Goal: Transaction & Acquisition: Purchase product/service

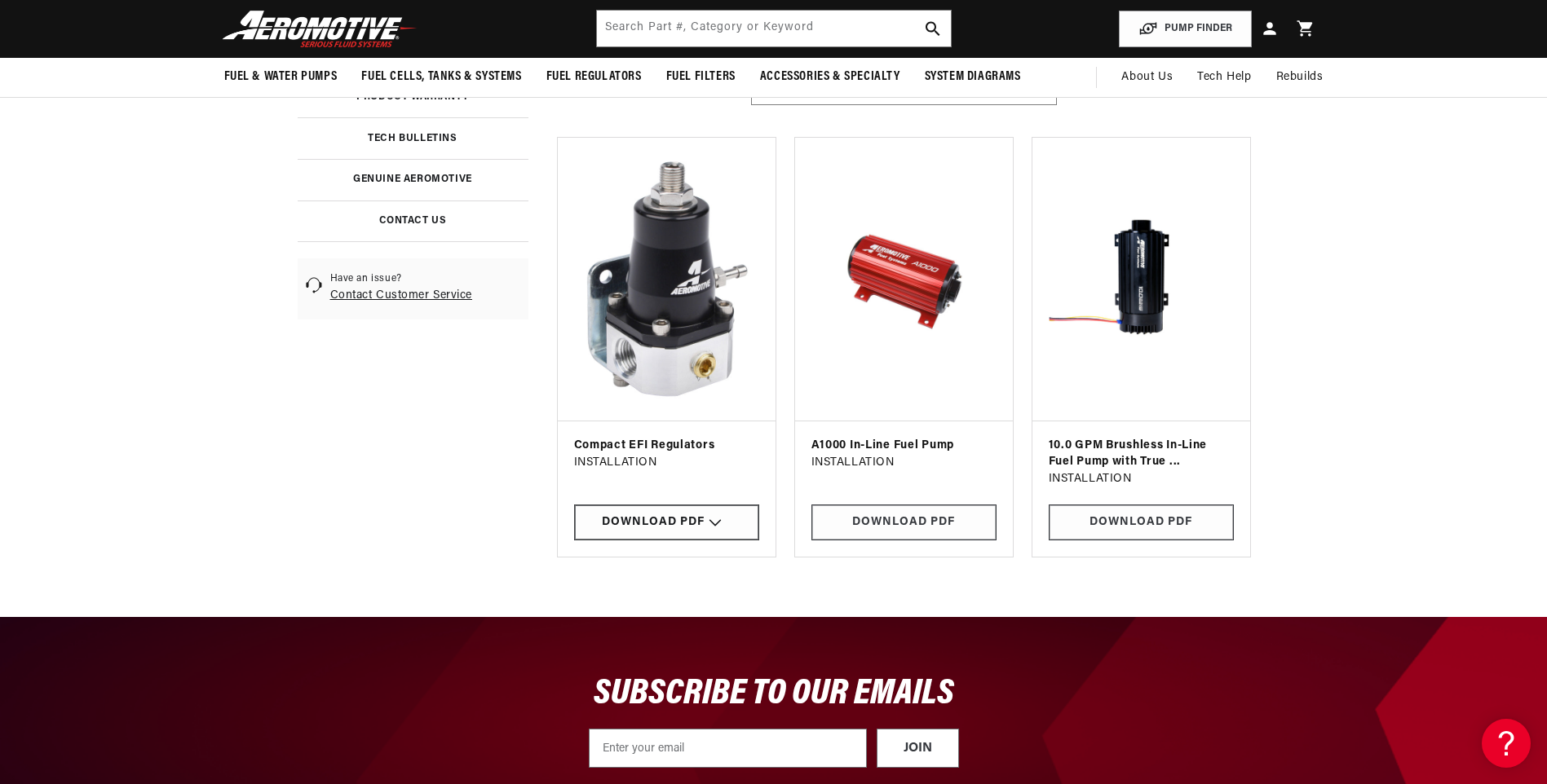
scroll to position [82, 0]
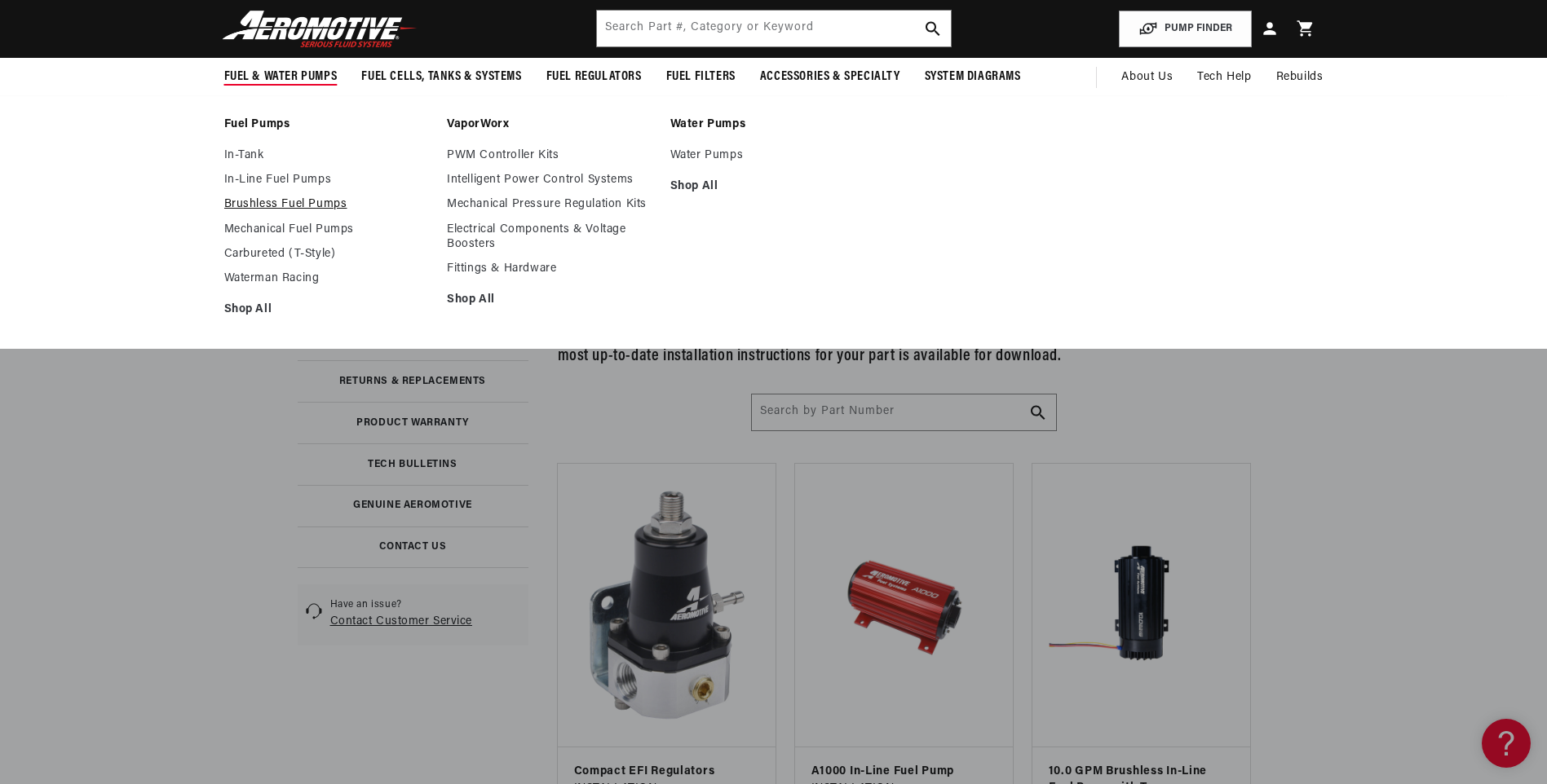
click at [256, 203] on link "Brushless Fuel Pumps" at bounding box center [328, 204] width 207 height 15
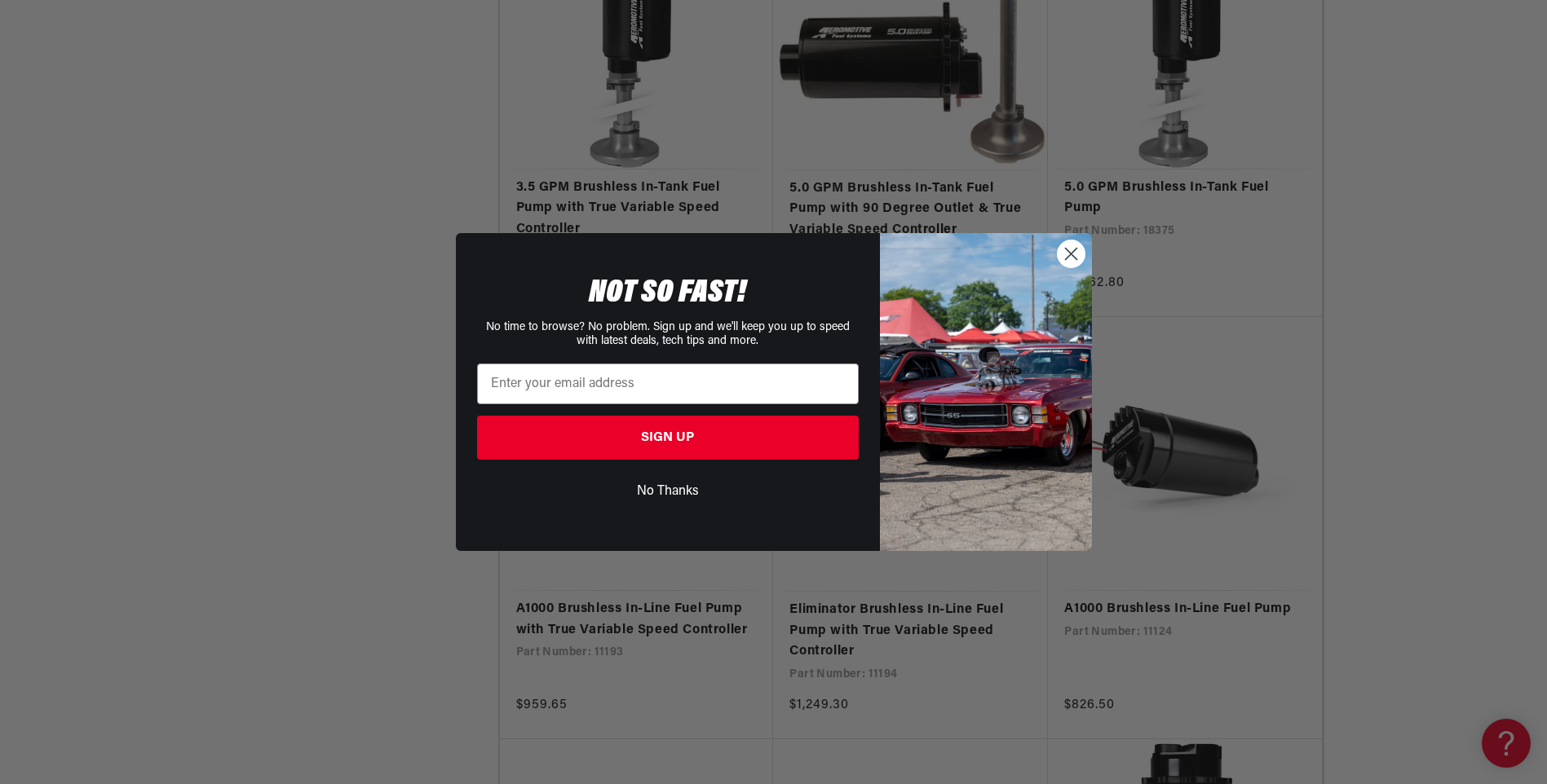
scroll to position [3586, 0]
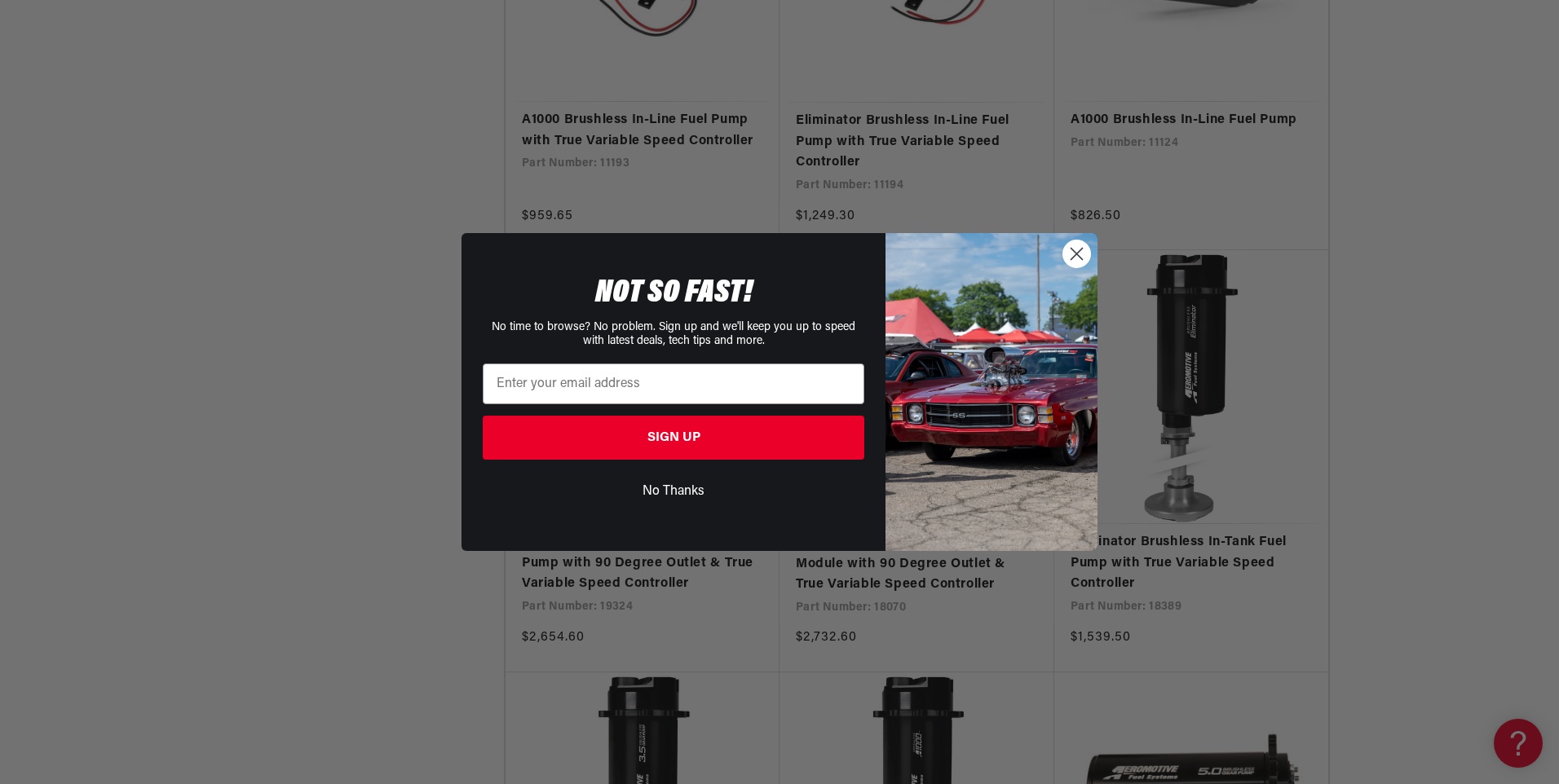
click at [1076, 244] on circle "Close dialog" at bounding box center [1076, 254] width 27 height 27
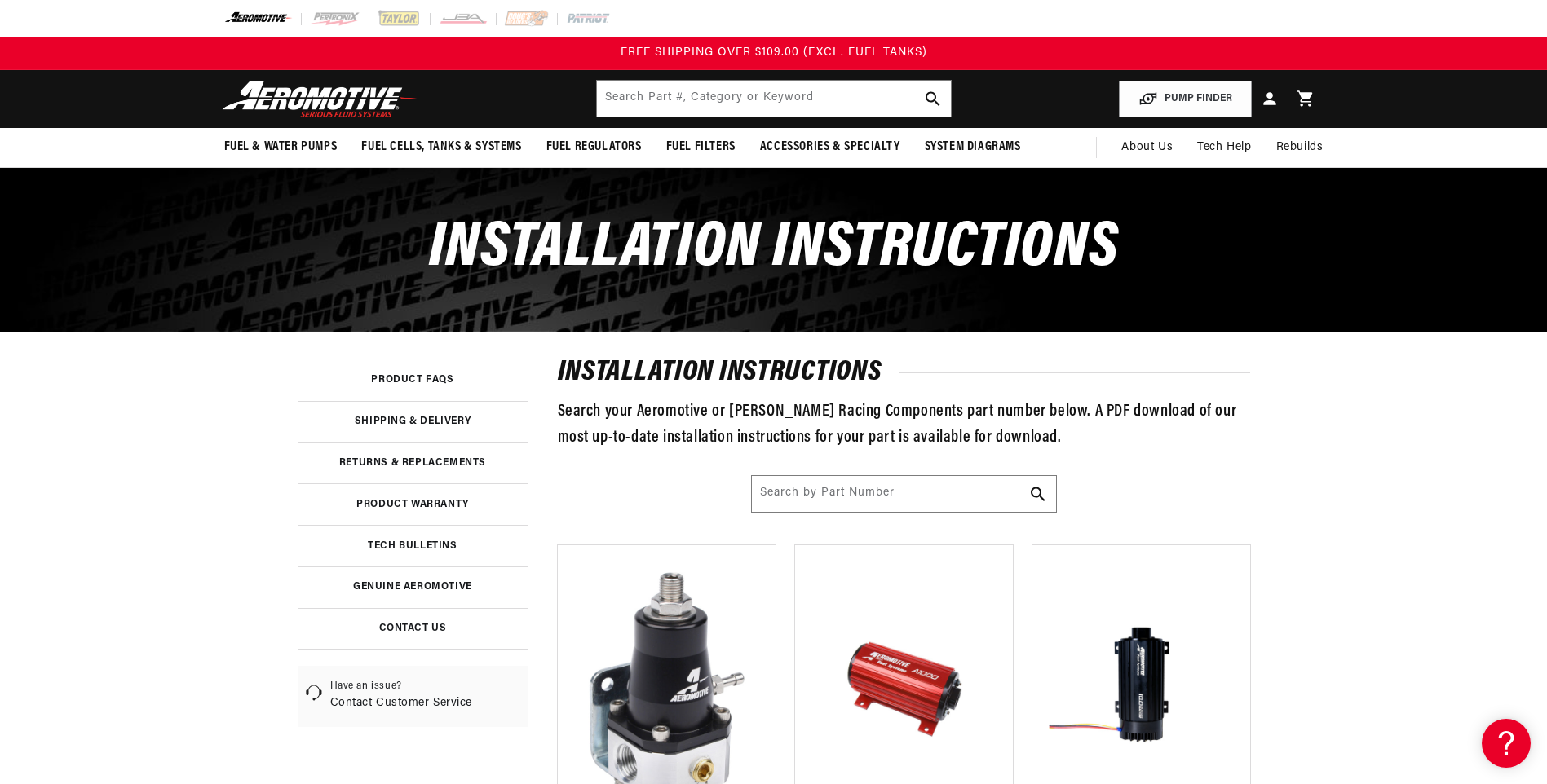
click at [1397, 496] on section "installation instructions Search your Aeromotive or Waterman Racing Components …" at bounding box center [773, 678] width 1547 height 695
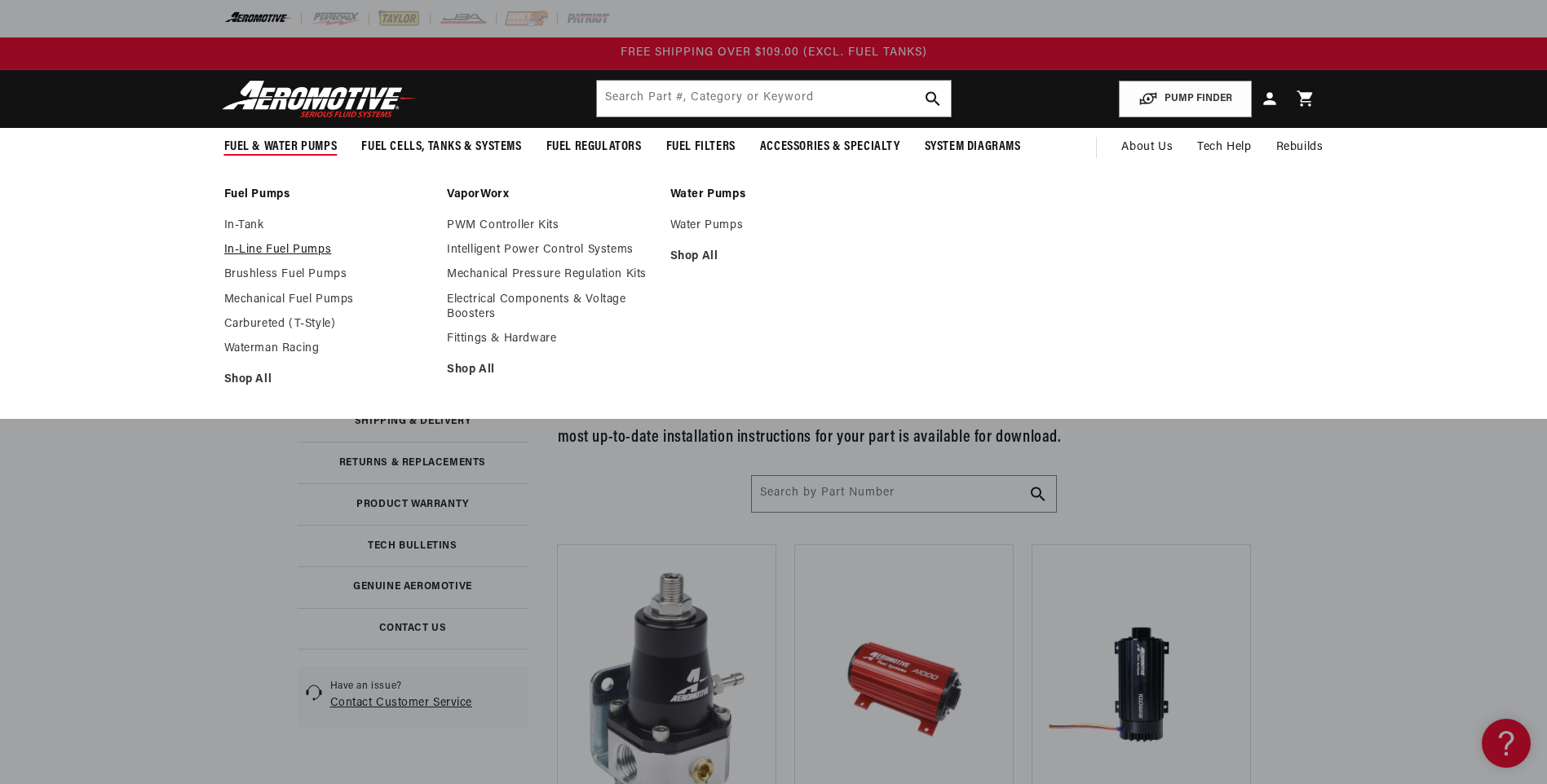
click at [261, 248] on link "In-Line Fuel Pumps" at bounding box center [328, 250] width 207 height 15
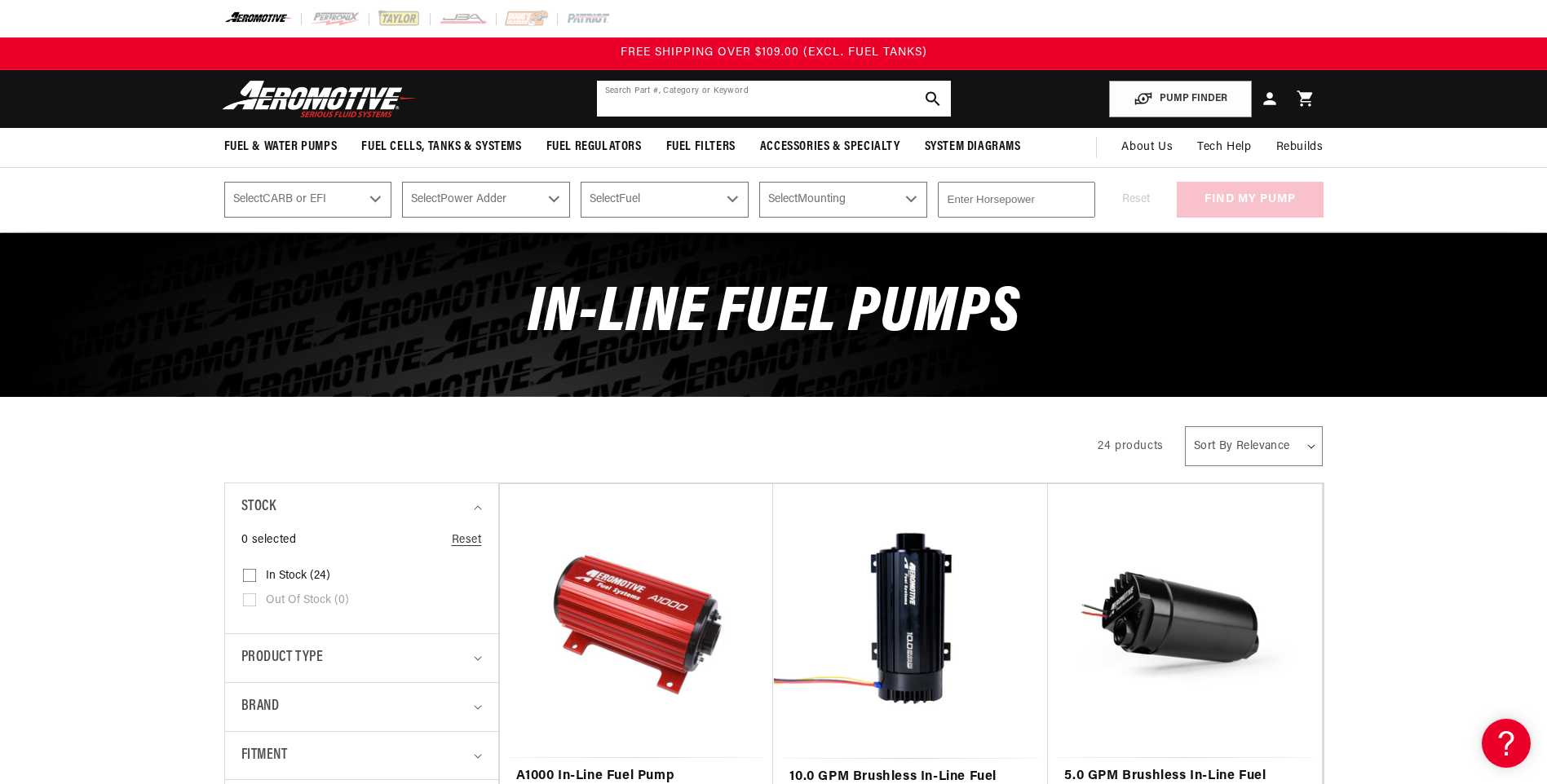
click at [726, 113] on input "text" at bounding box center [774, 99] width 354 height 36
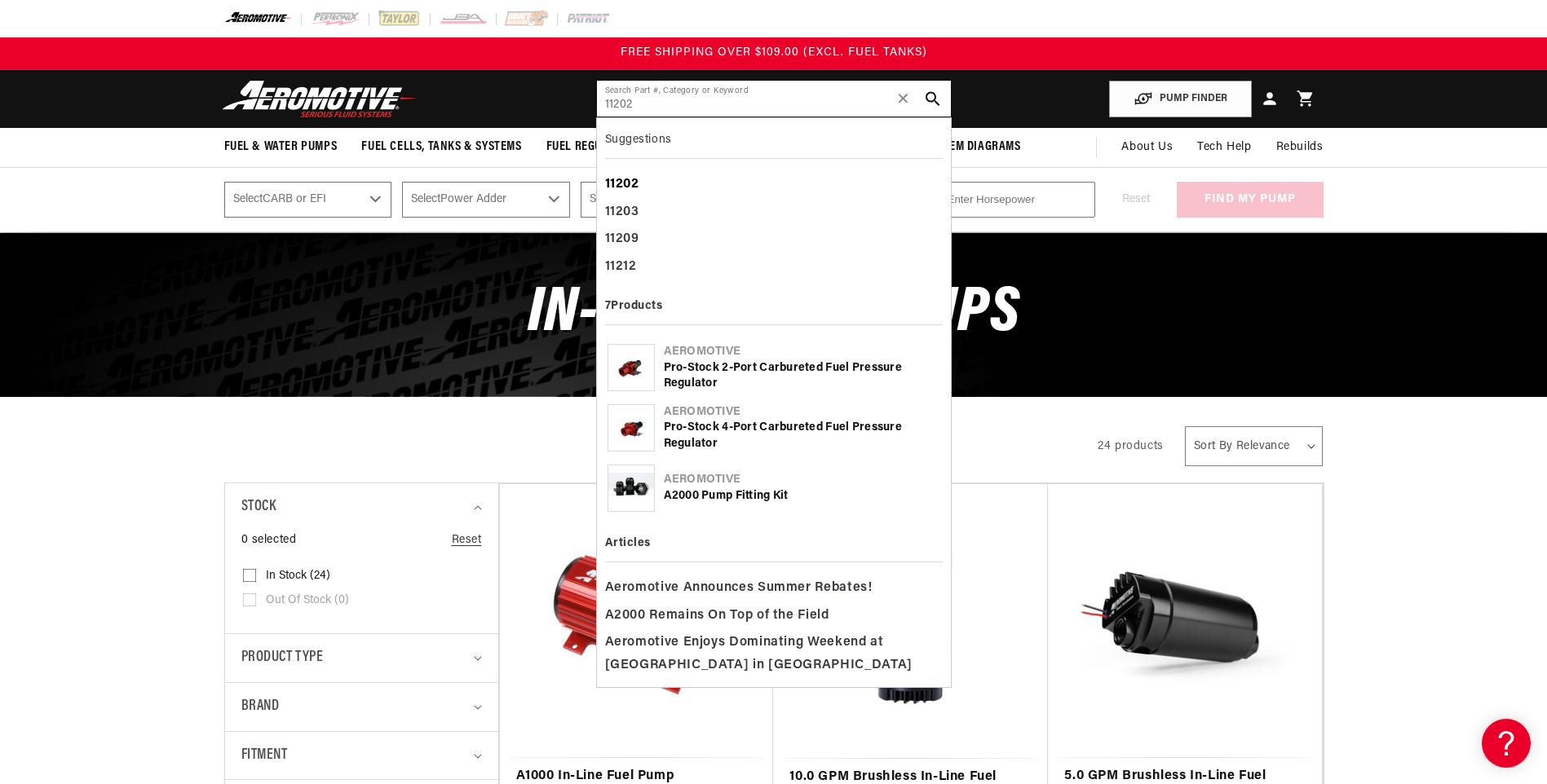
type input "11202"
click at [652, 183] on div "11202" at bounding box center [774, 185] width 338 height 28
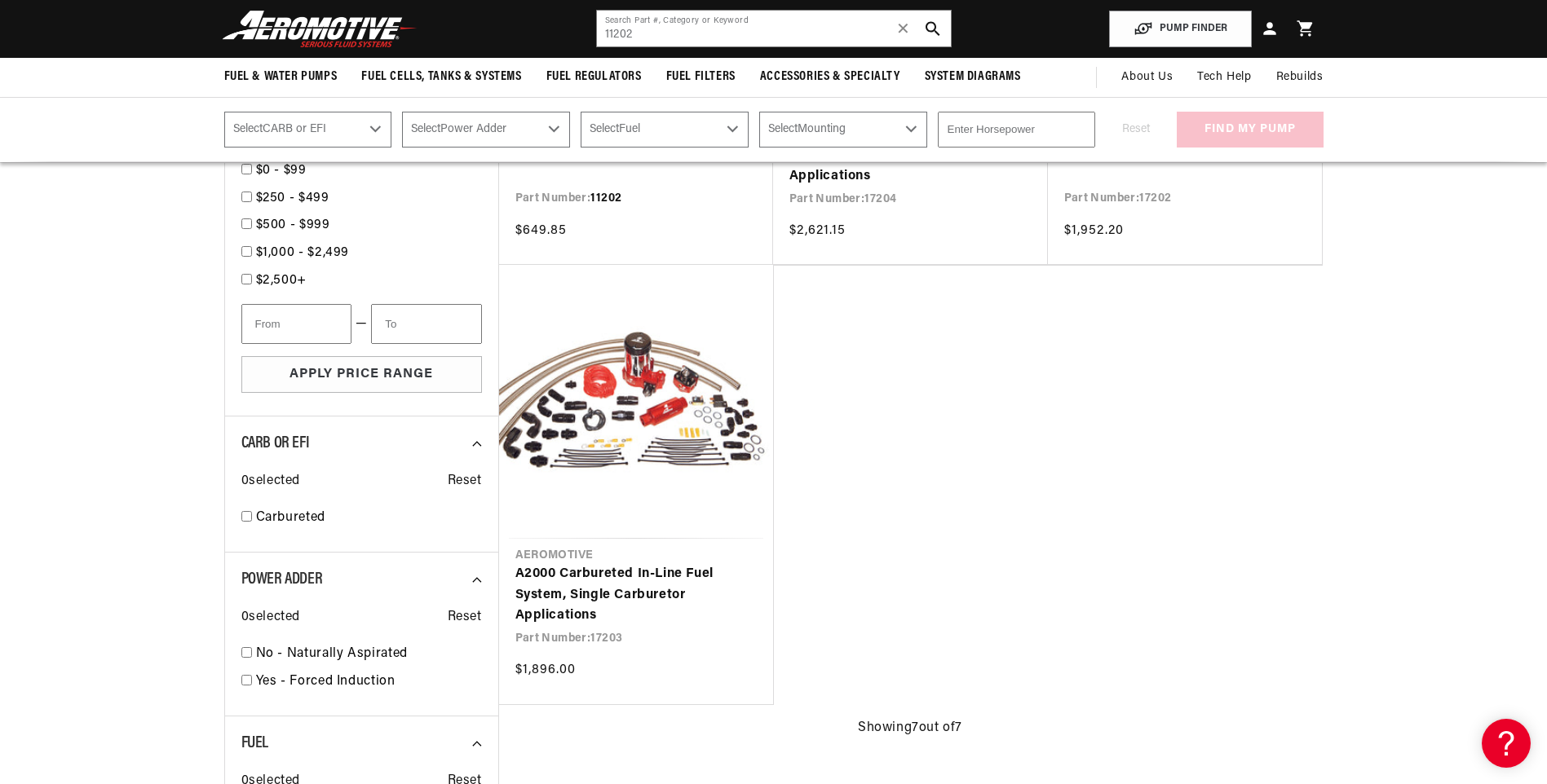
scroll to position [571, 0]
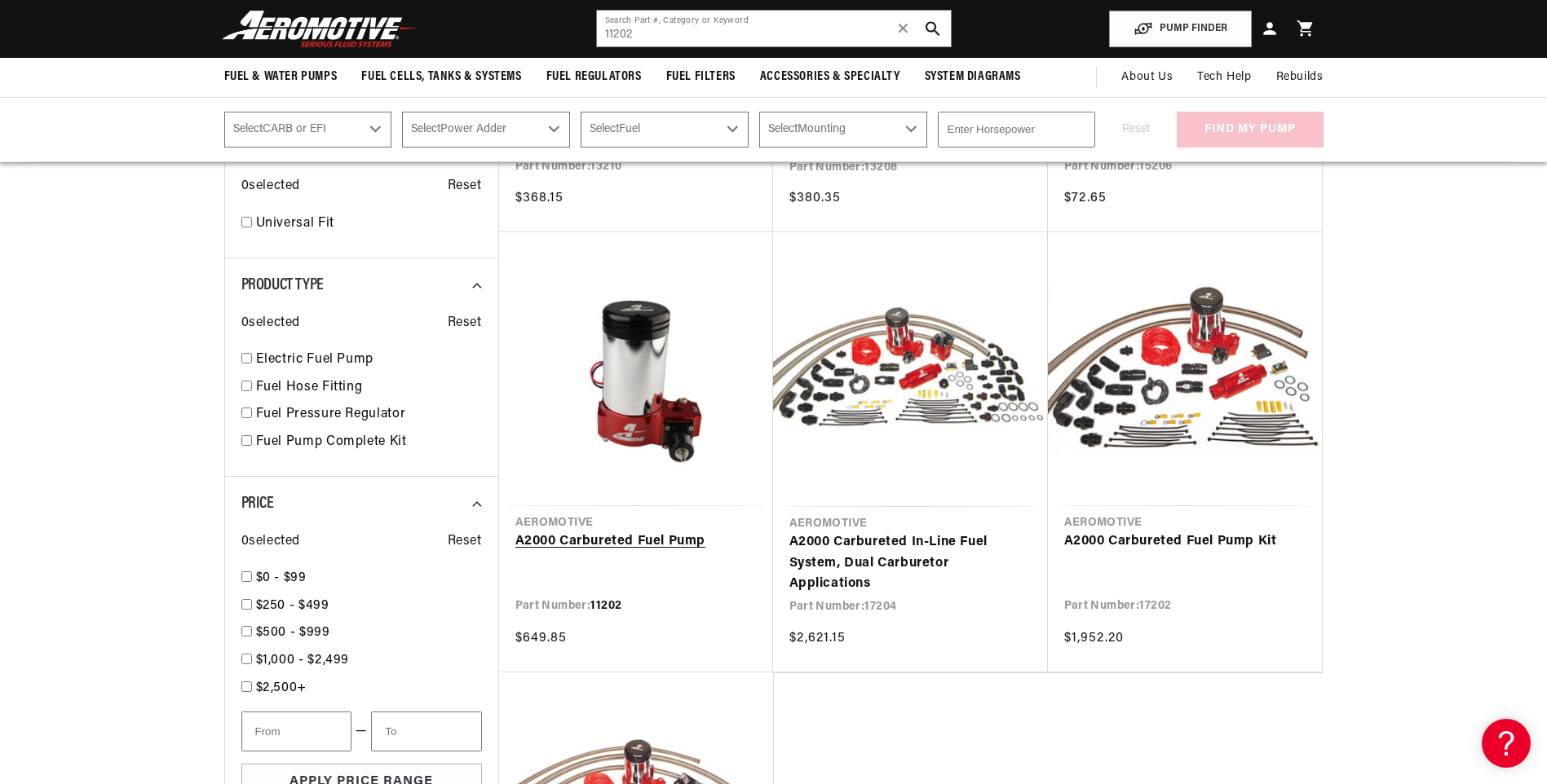
click at [645, 531] on link "A2000 Carbureted Fuel Pump" at bounding box center [635, 542] width 242 height 21
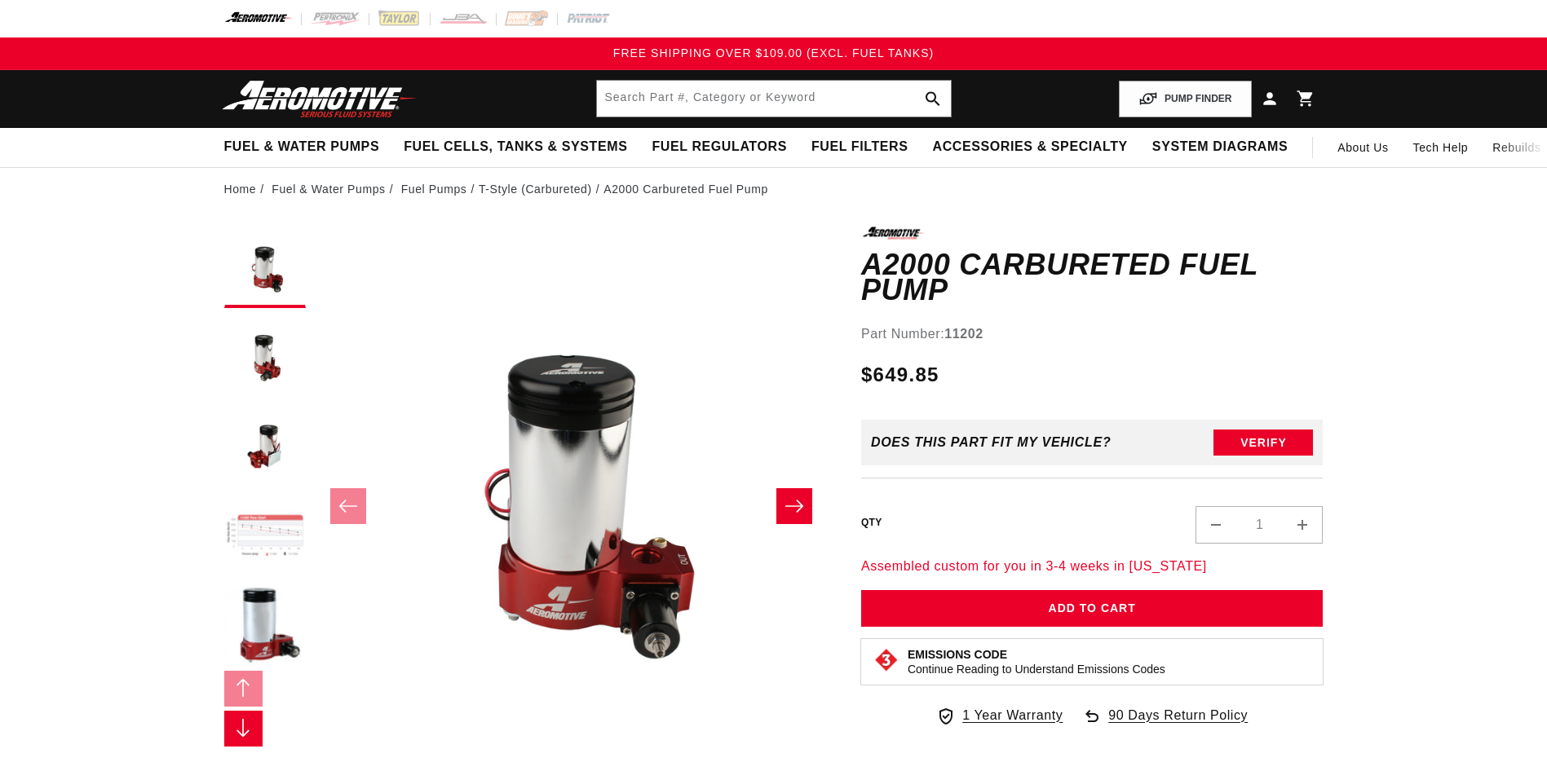
click at [269, 537] on button "Load image 4 in gallery view" at bounding box center [265, 536] width 82 height 82
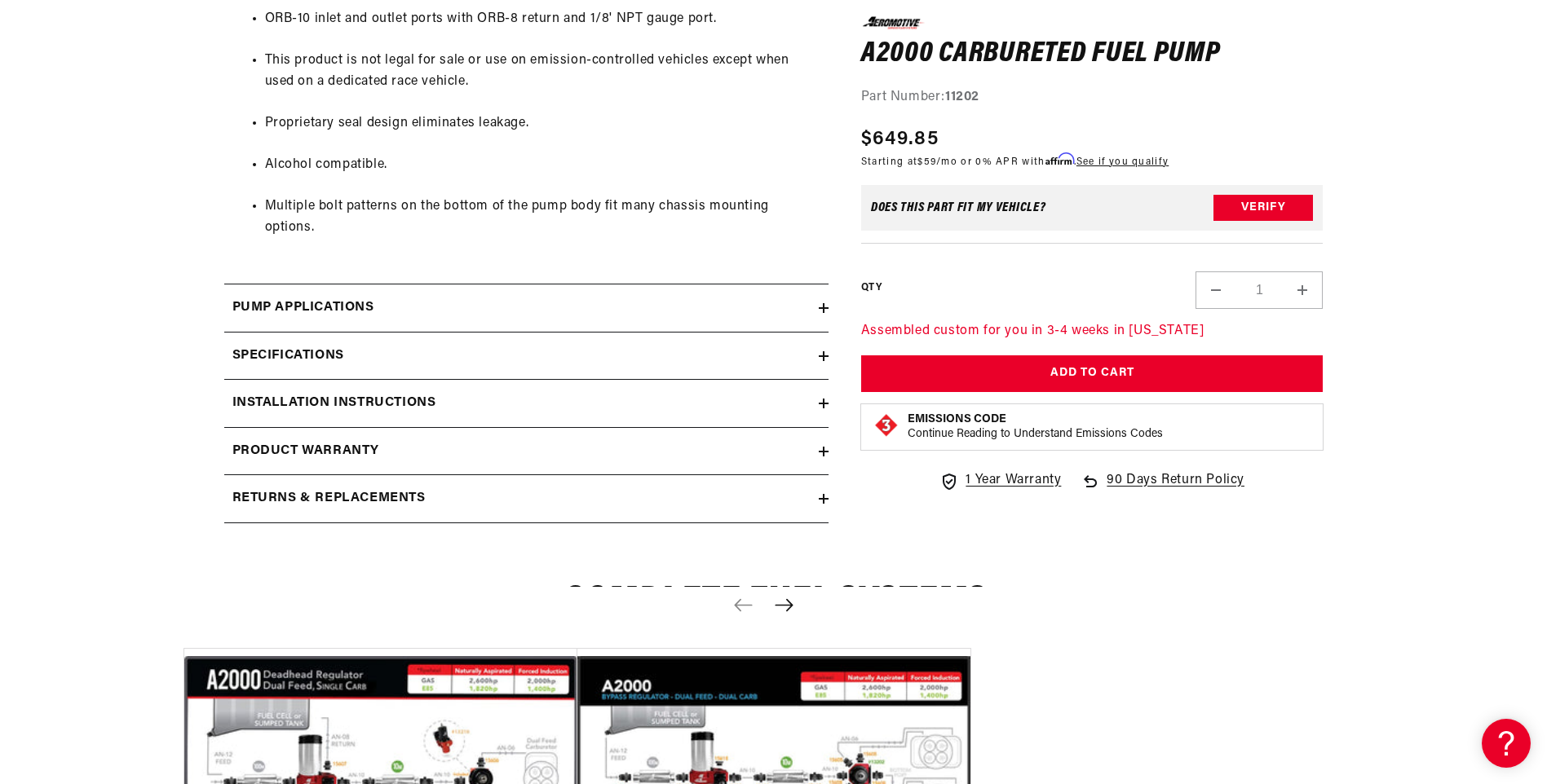
scroll to position [978, 0]
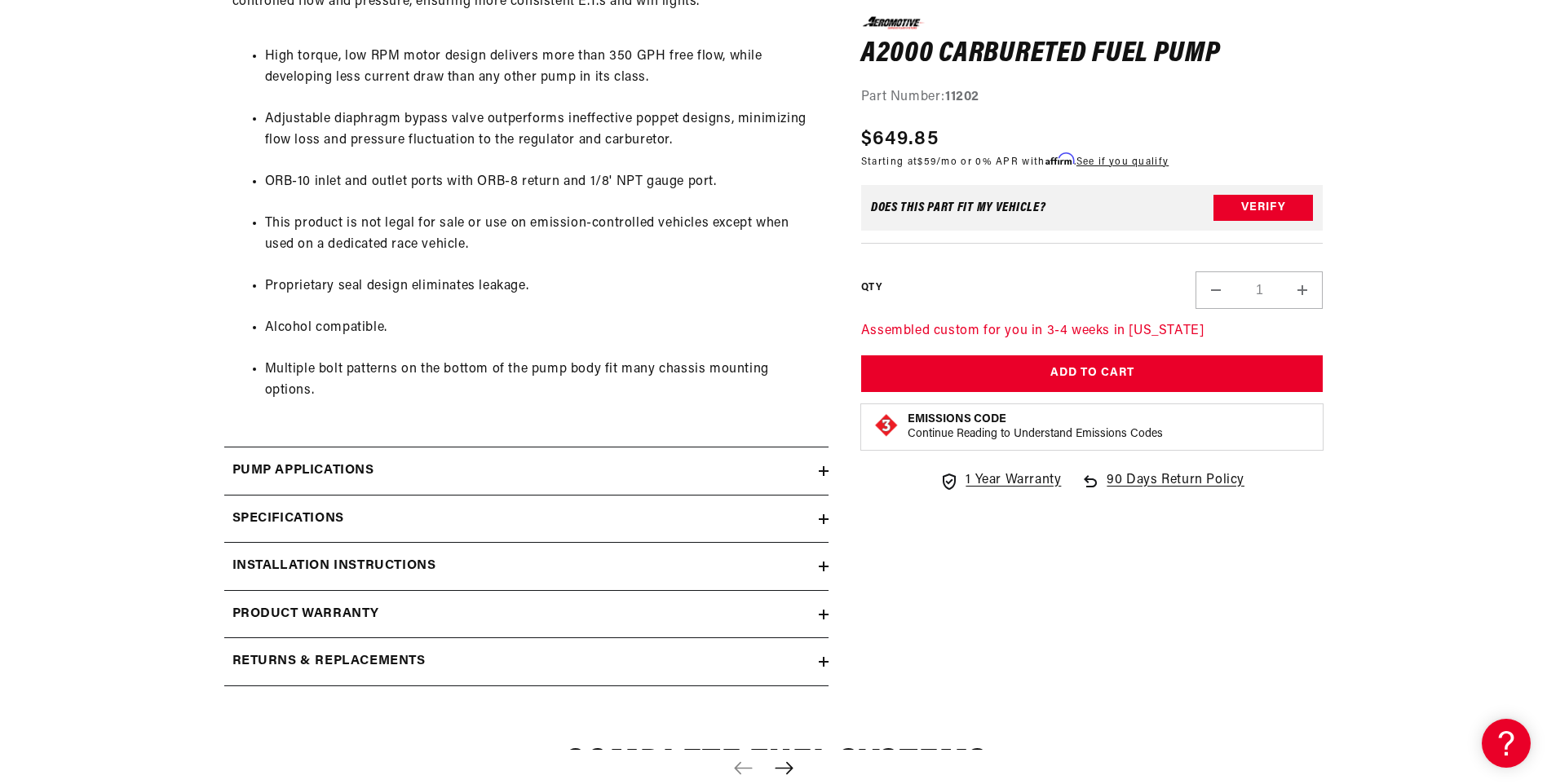
click at [408, 564] on h2 "Installation Instructions" at bounding box center [334, 567] width 204 height 21
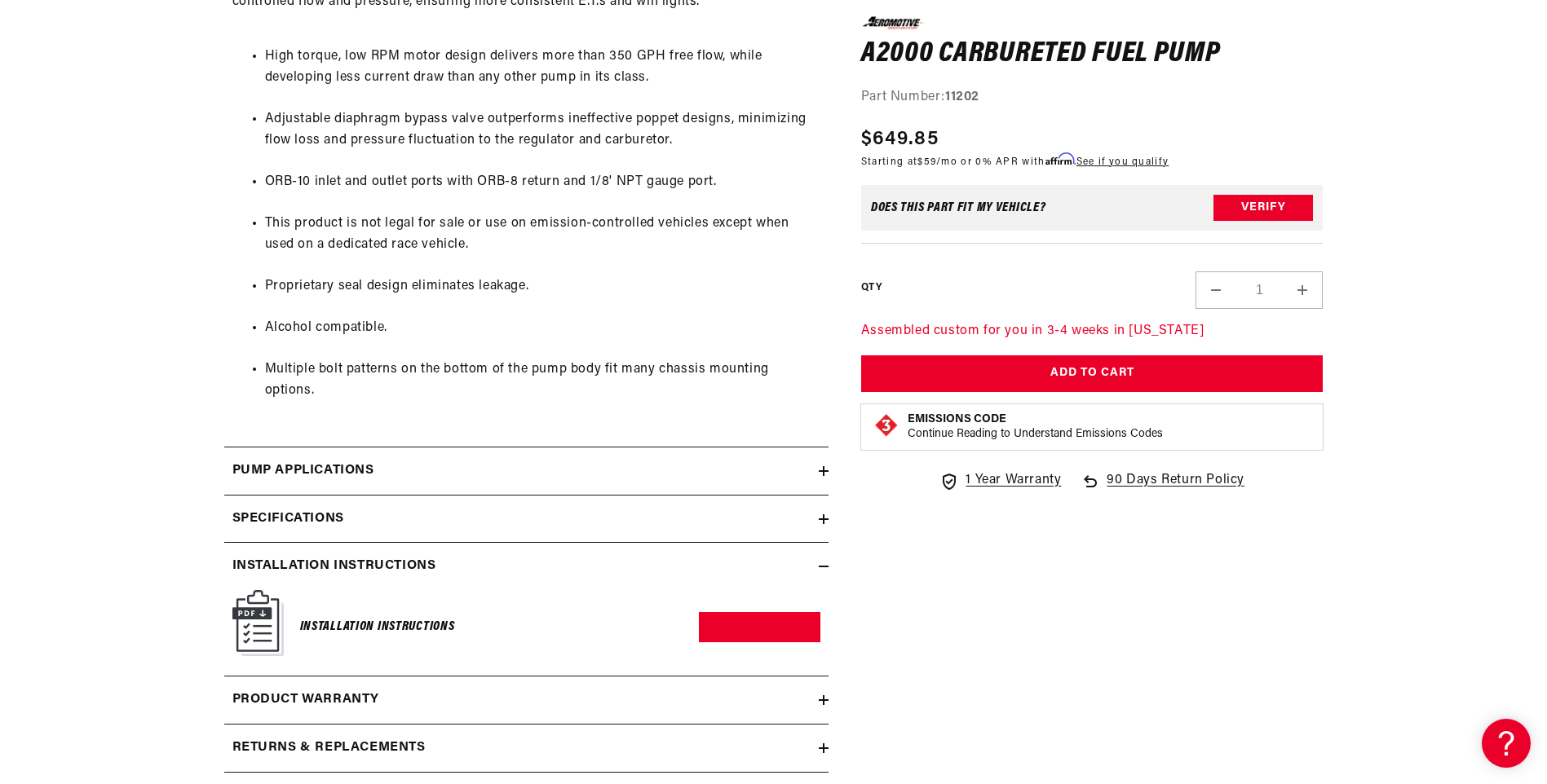
scroll to position [1142, 0]
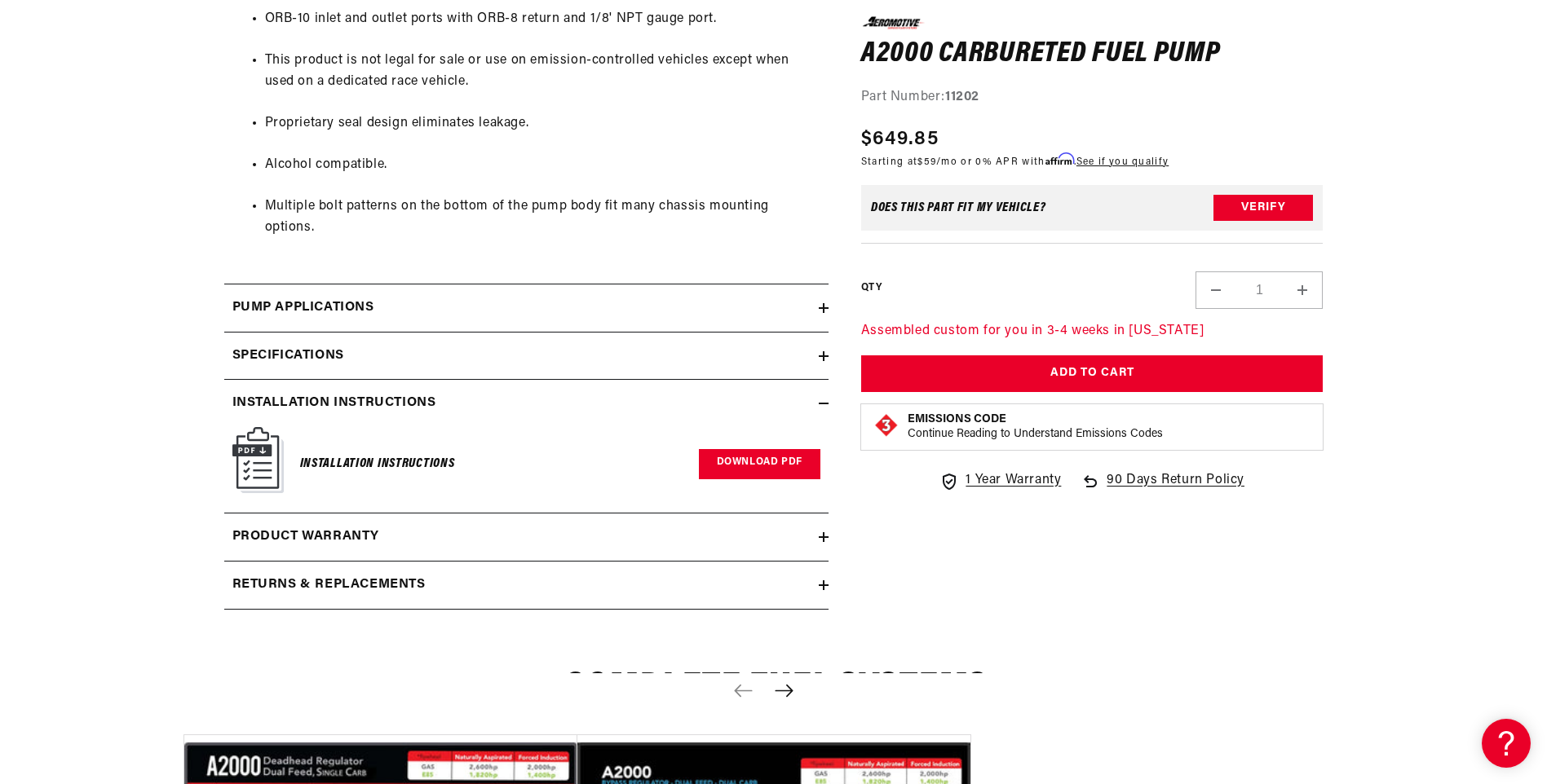
click at [747, 462] on link "Download PDF" at bounding box center [759, 463] width 121 height 30
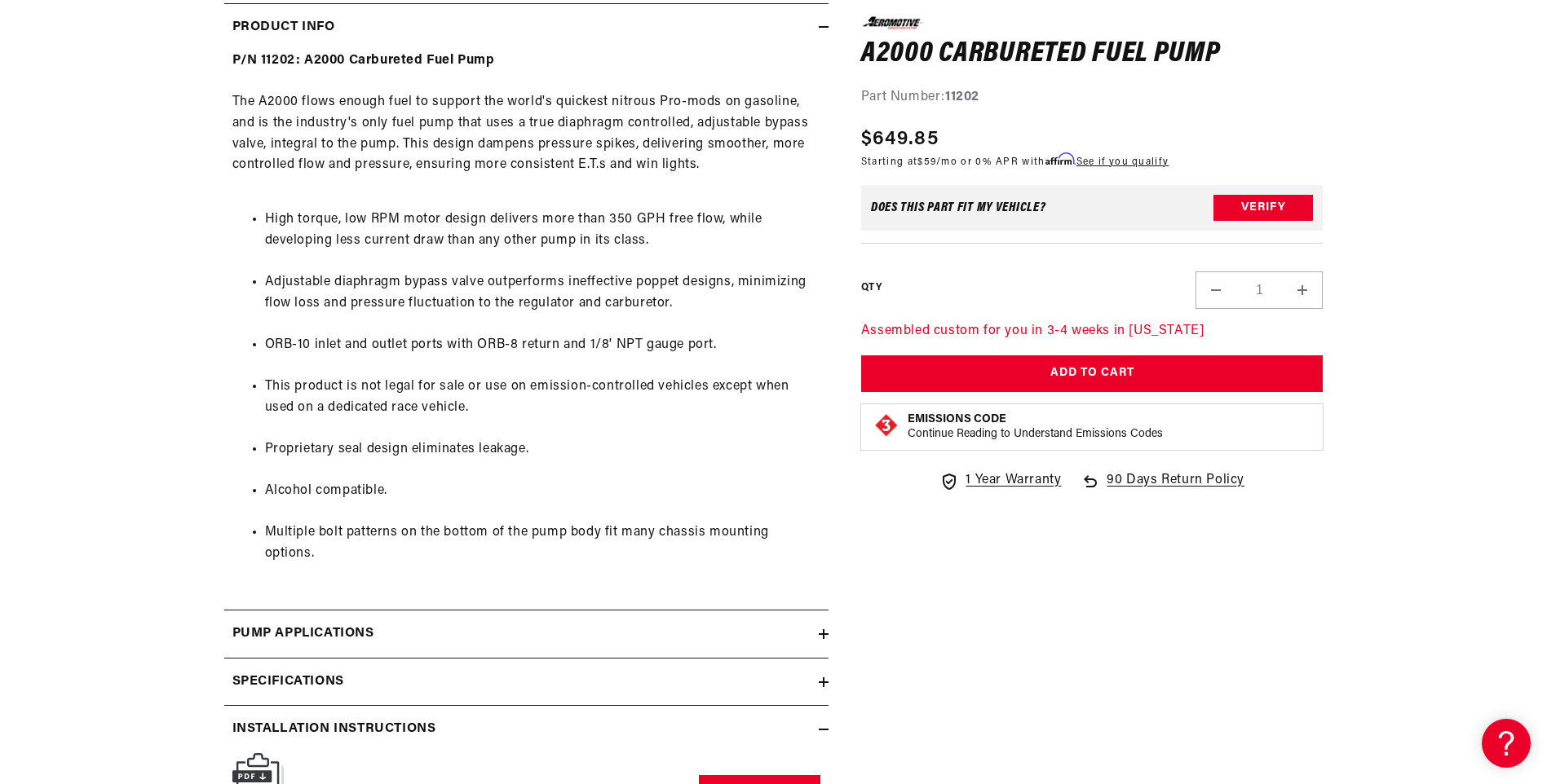
scroll to position [1060, 0]
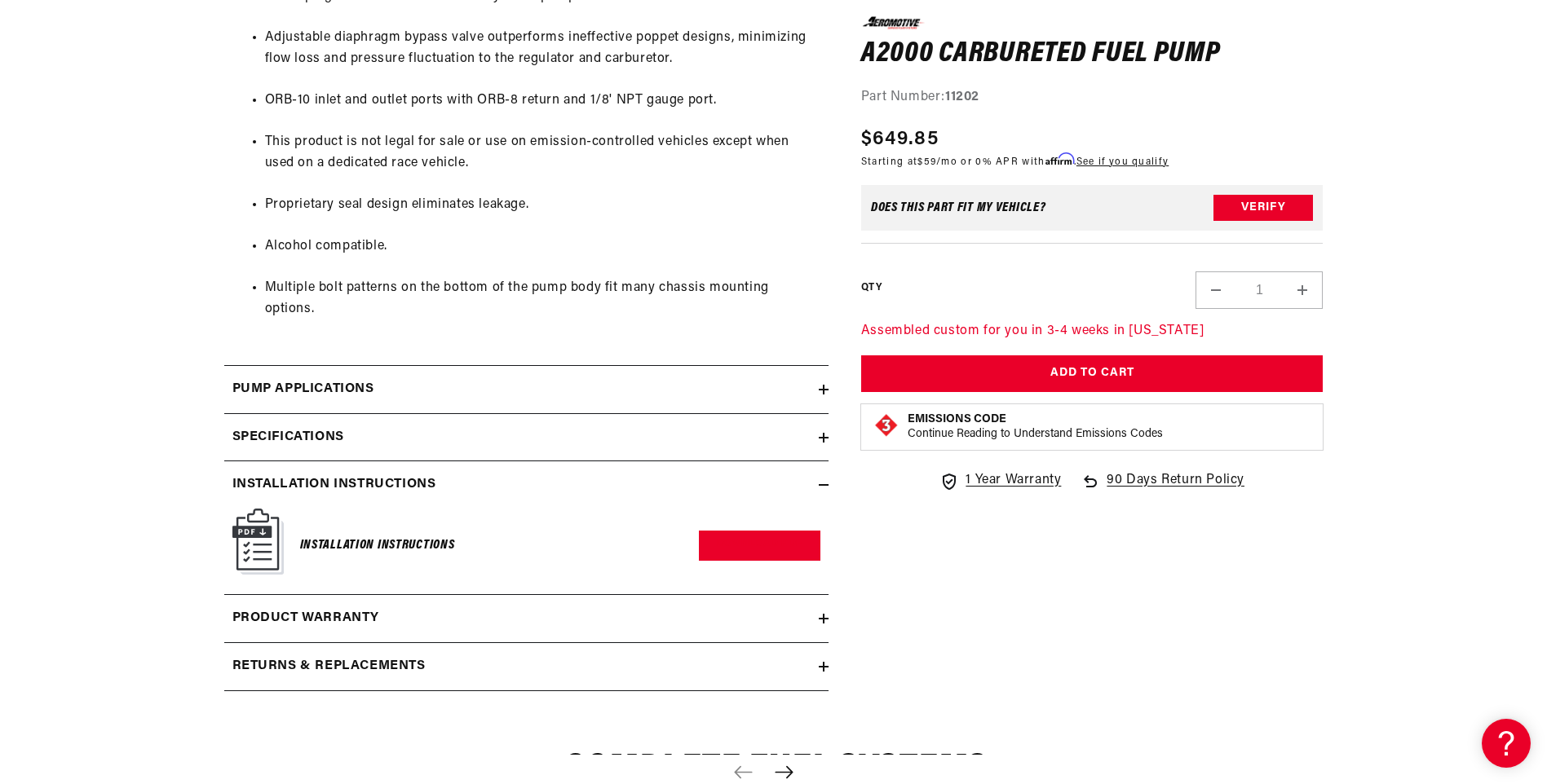
click at [355, 387] on h2 "Pump Applications" at bounding box center [303, 389] width 142 height 21
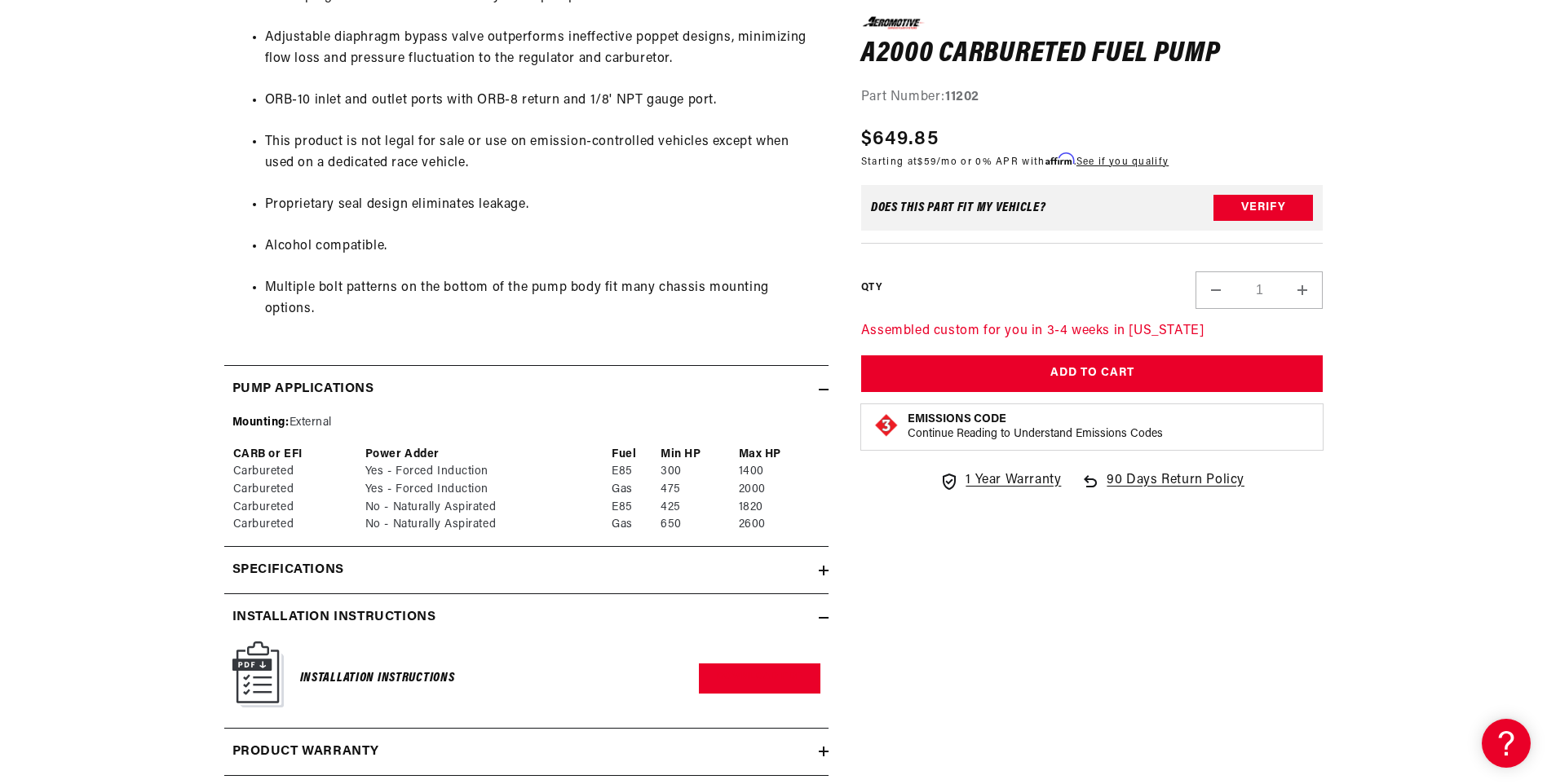
click at [358, 407] on summary "Pump Applications" at bounding box center [526, 389] width 605 height 47
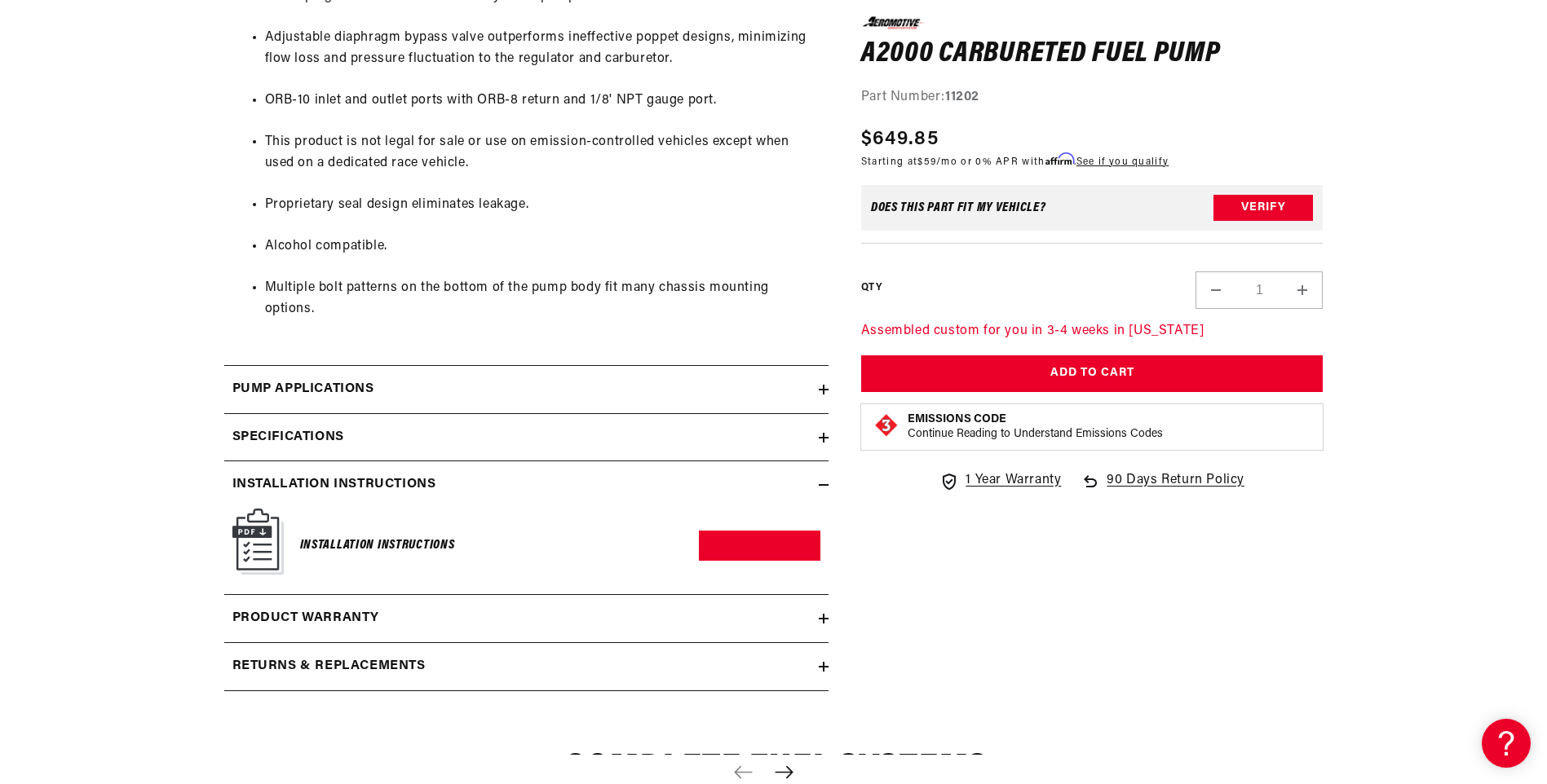
click at [322, 440] on h2 "Specifications" at bounding box center [288, 438] width 112 height 21
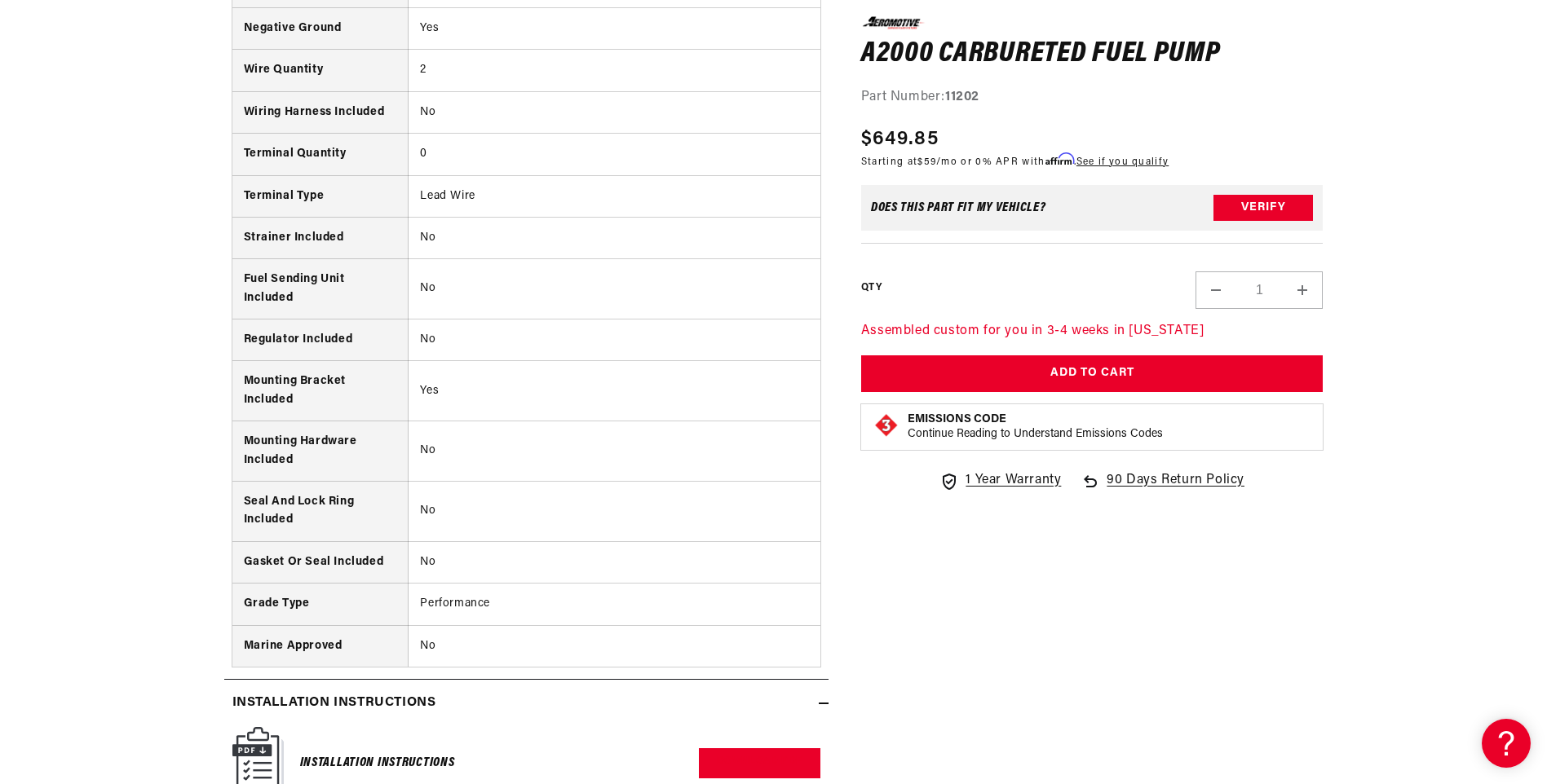
scroll to position [2364, 0]
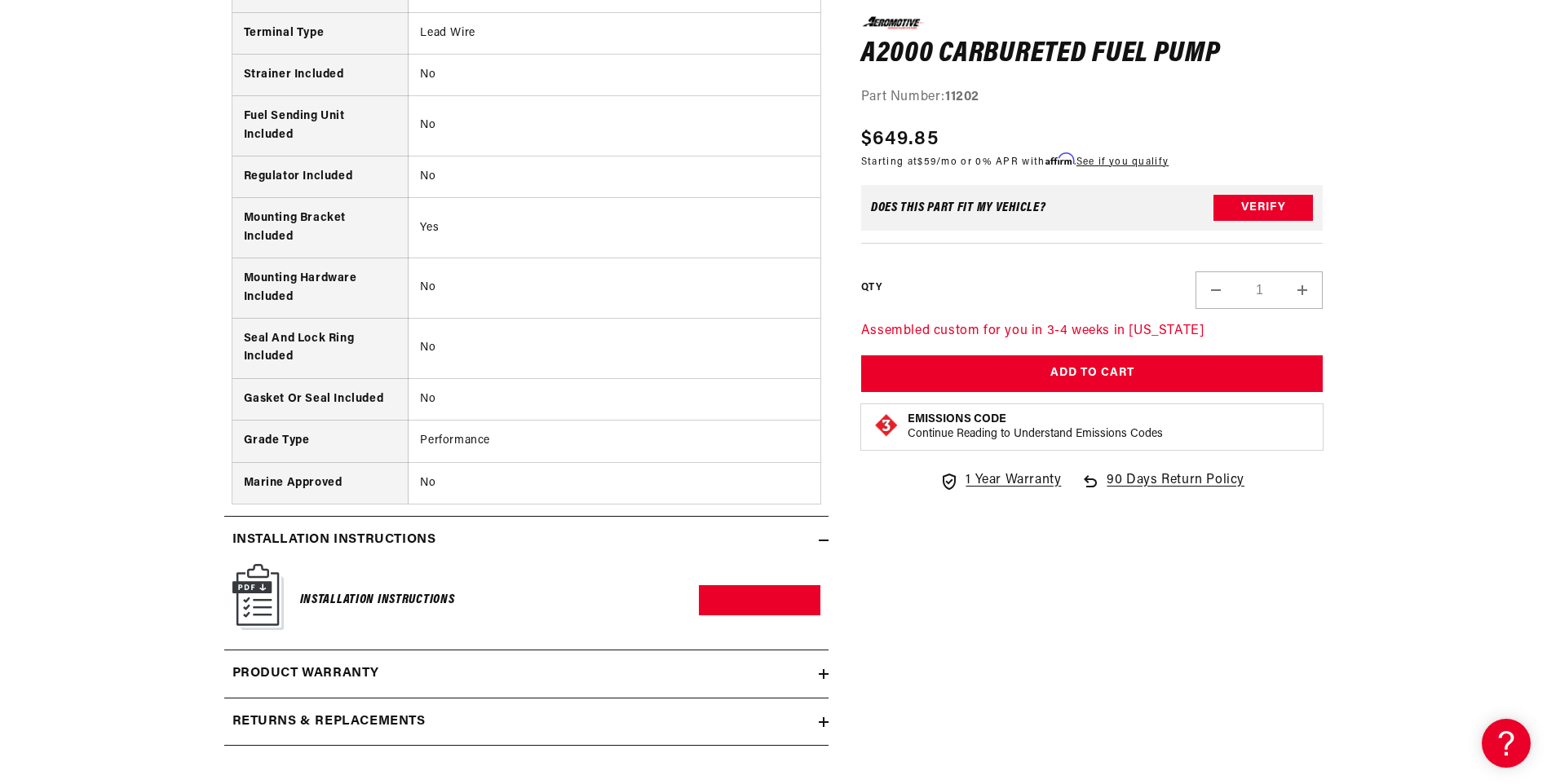
click at [745, 540] on div "Installation Instructions" at bounding box center [521, 540] width 594 height 21
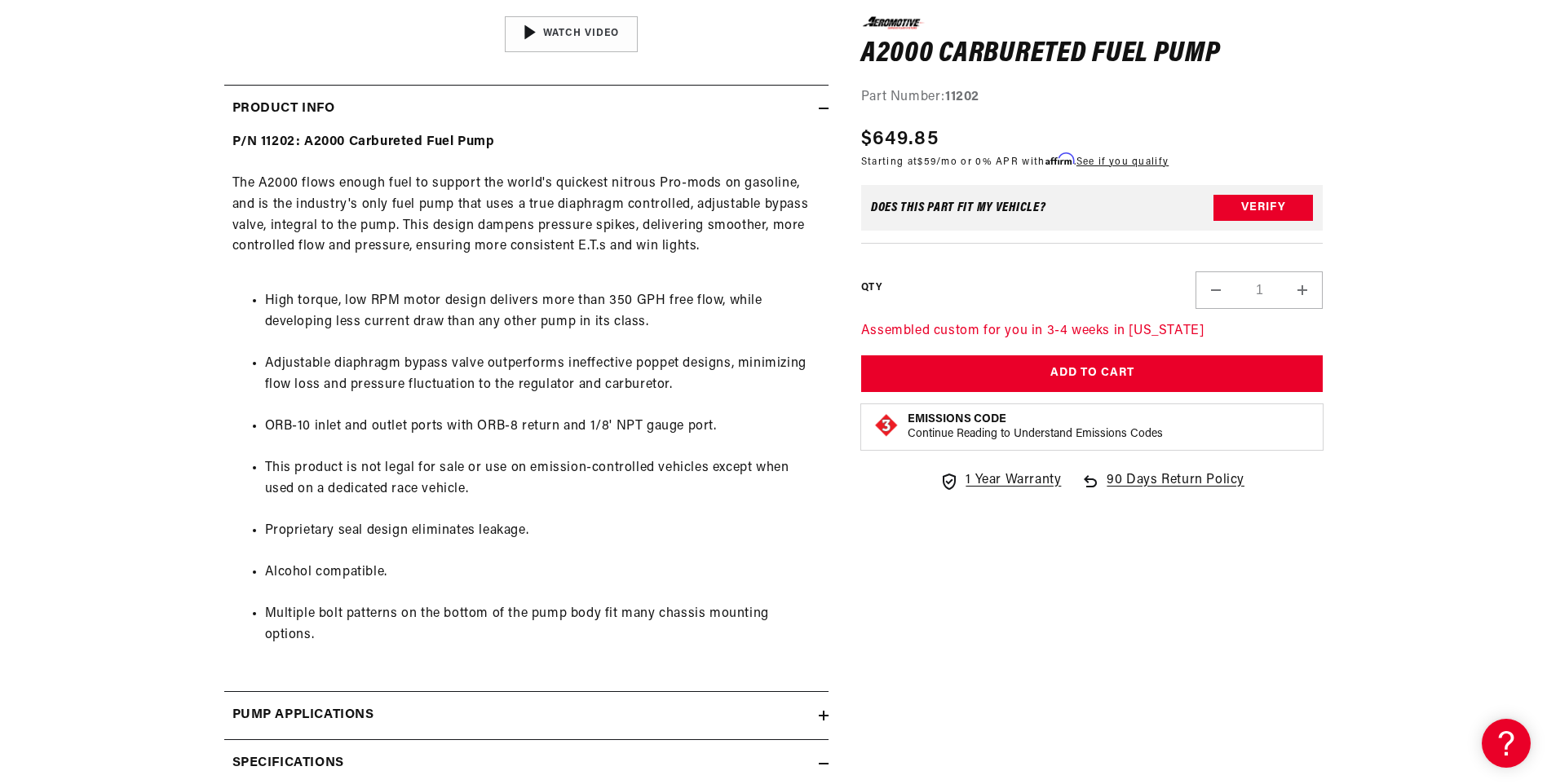
scroll to position [978, 0]
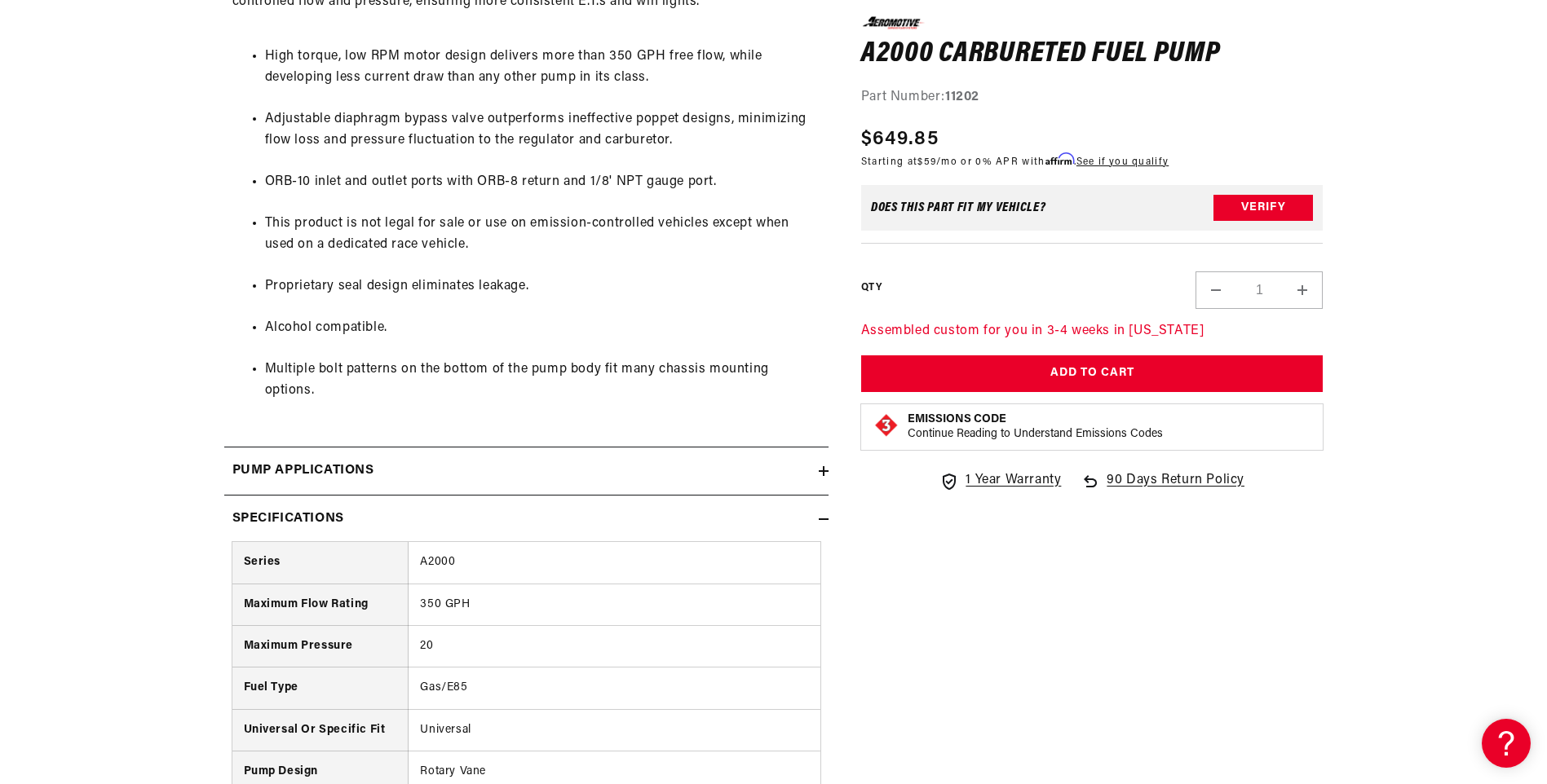
drag, startPoint x: 347, startPoint y: 505, endPoint x: 359, endPoint y: 502, distance: 12.4
click at [353, 505] on summary "Specifications" at bounding box center [526, 519] width 605 height 47
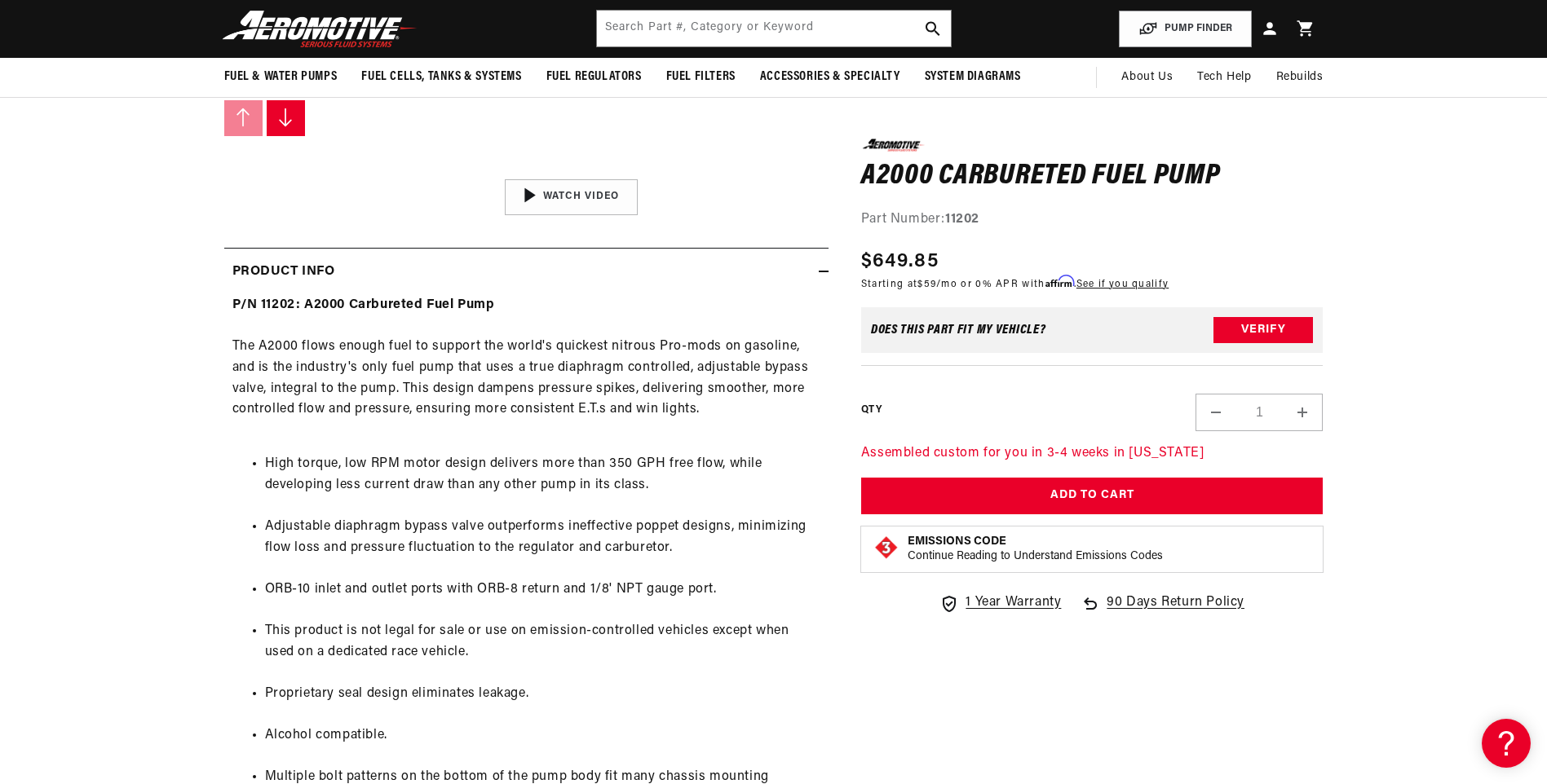
scroll to position [407, 0]
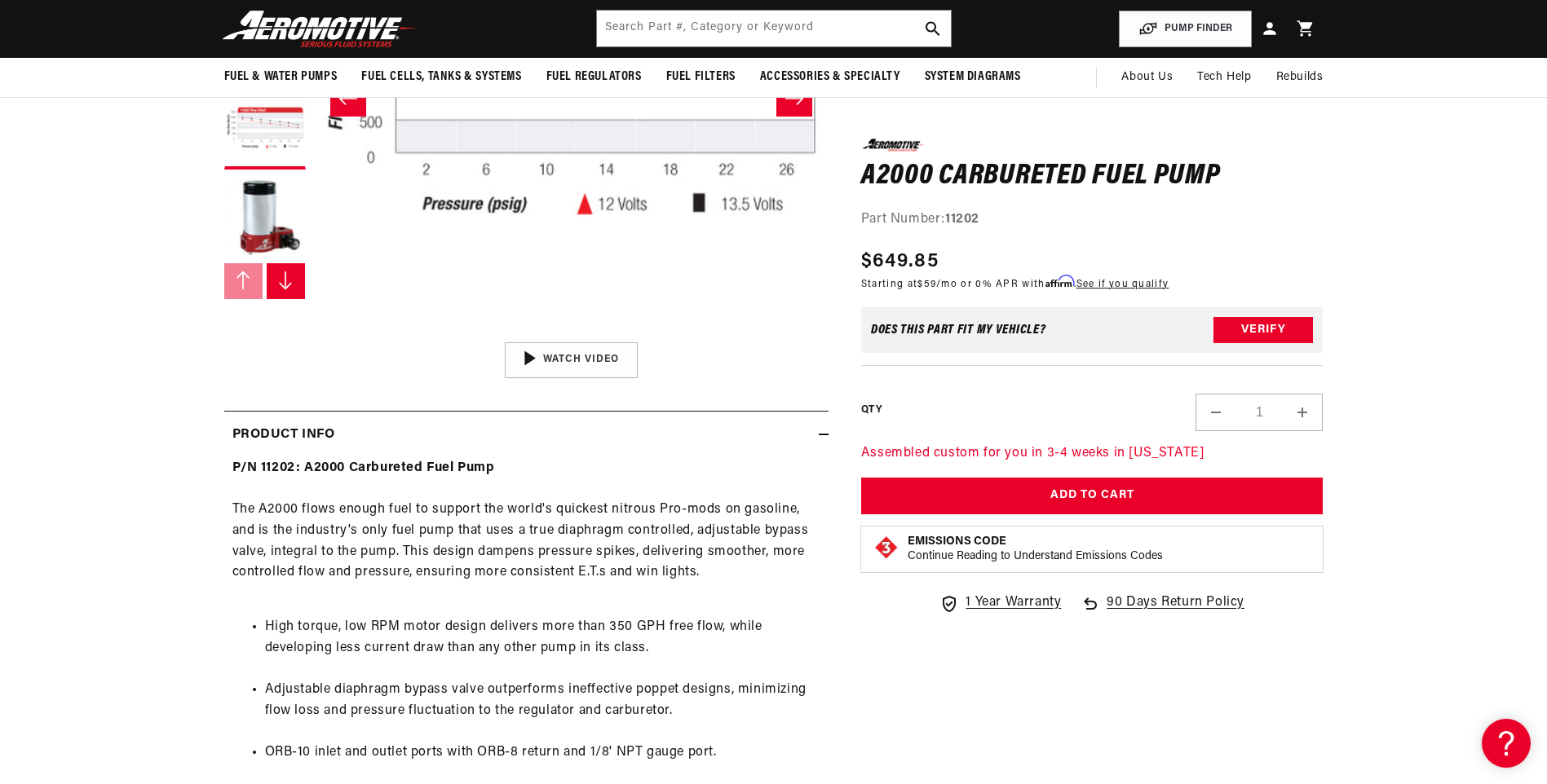
click at [772, 444] on div "Product Info" at bounding box center [521, 435] width 594 height 21
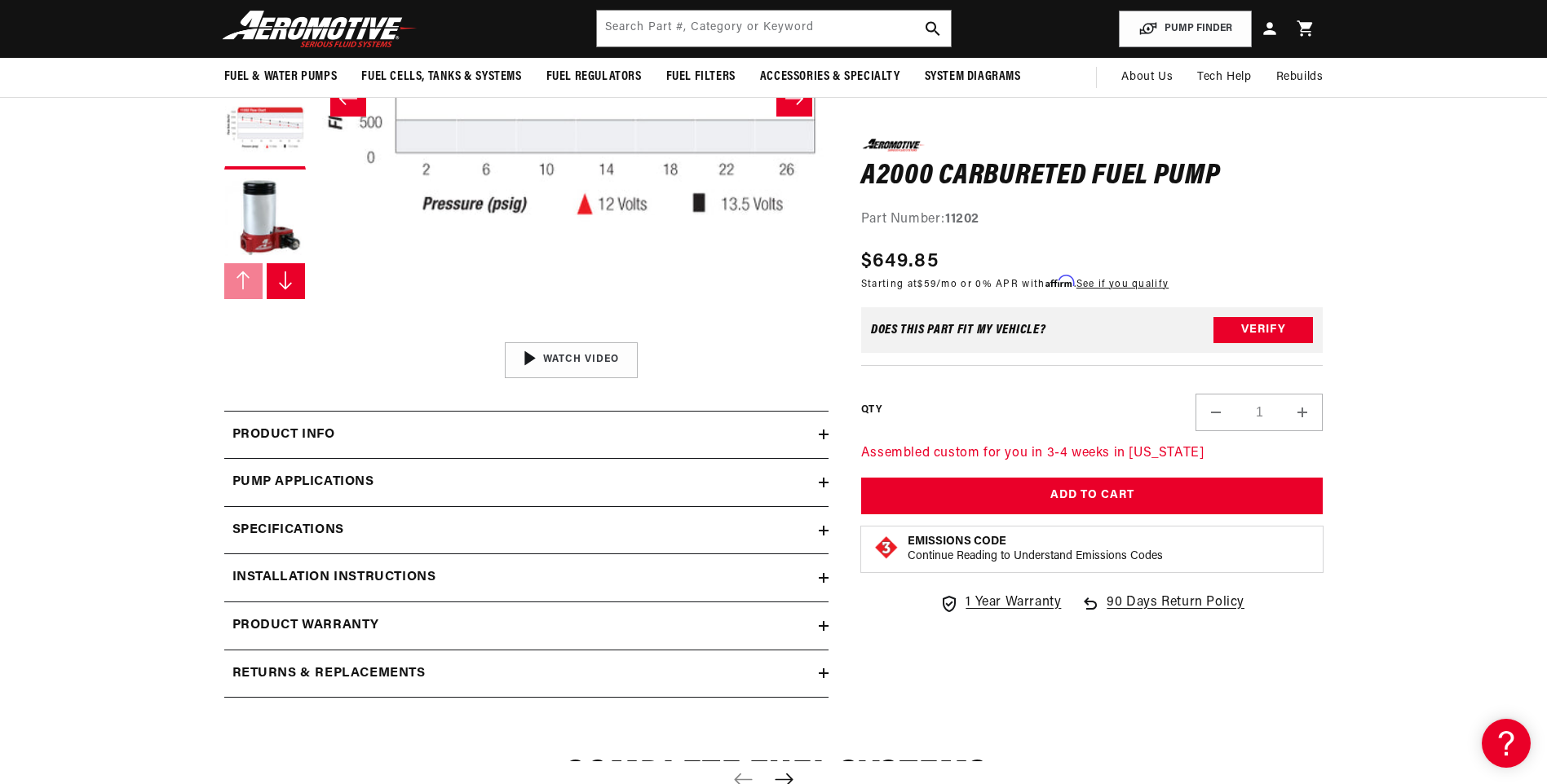
click at [472, 435] on div "Product Info" at bounding box center [521, 435] width 594 height 21
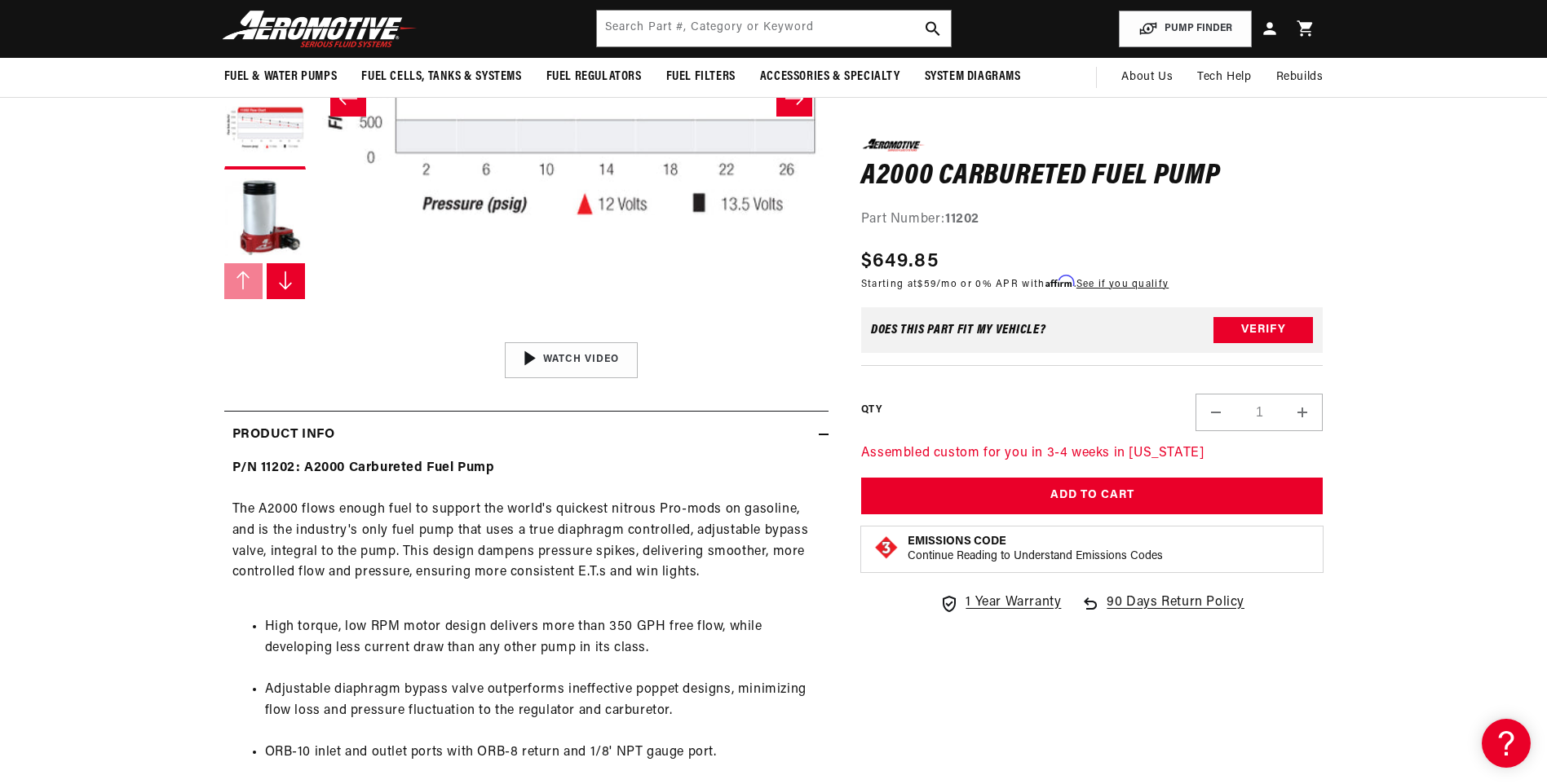
click at [496, 436] on div "Product Info" at bounding box center [521, 435] width 594 height 21
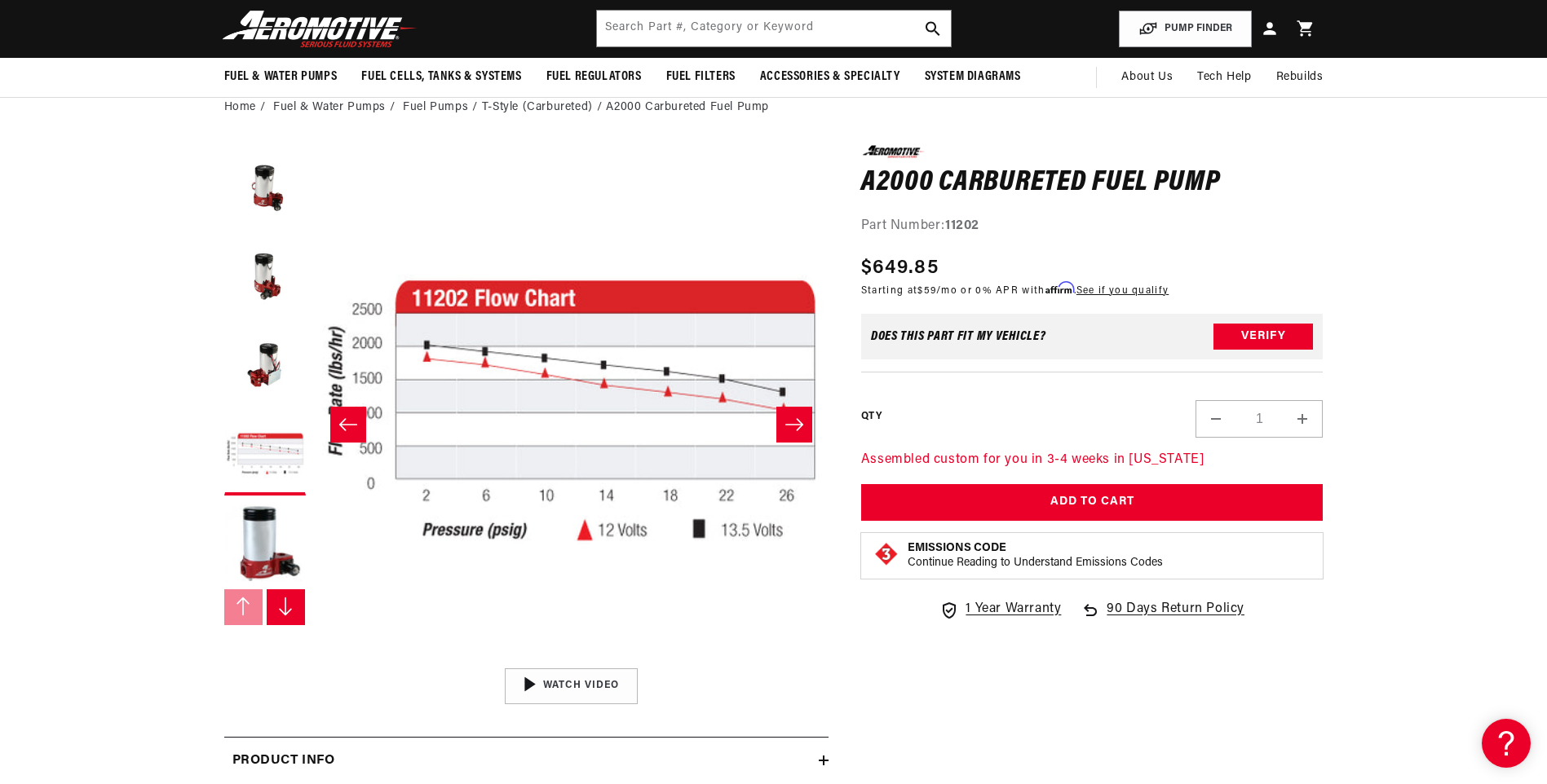
scroll to position [0, 1544]
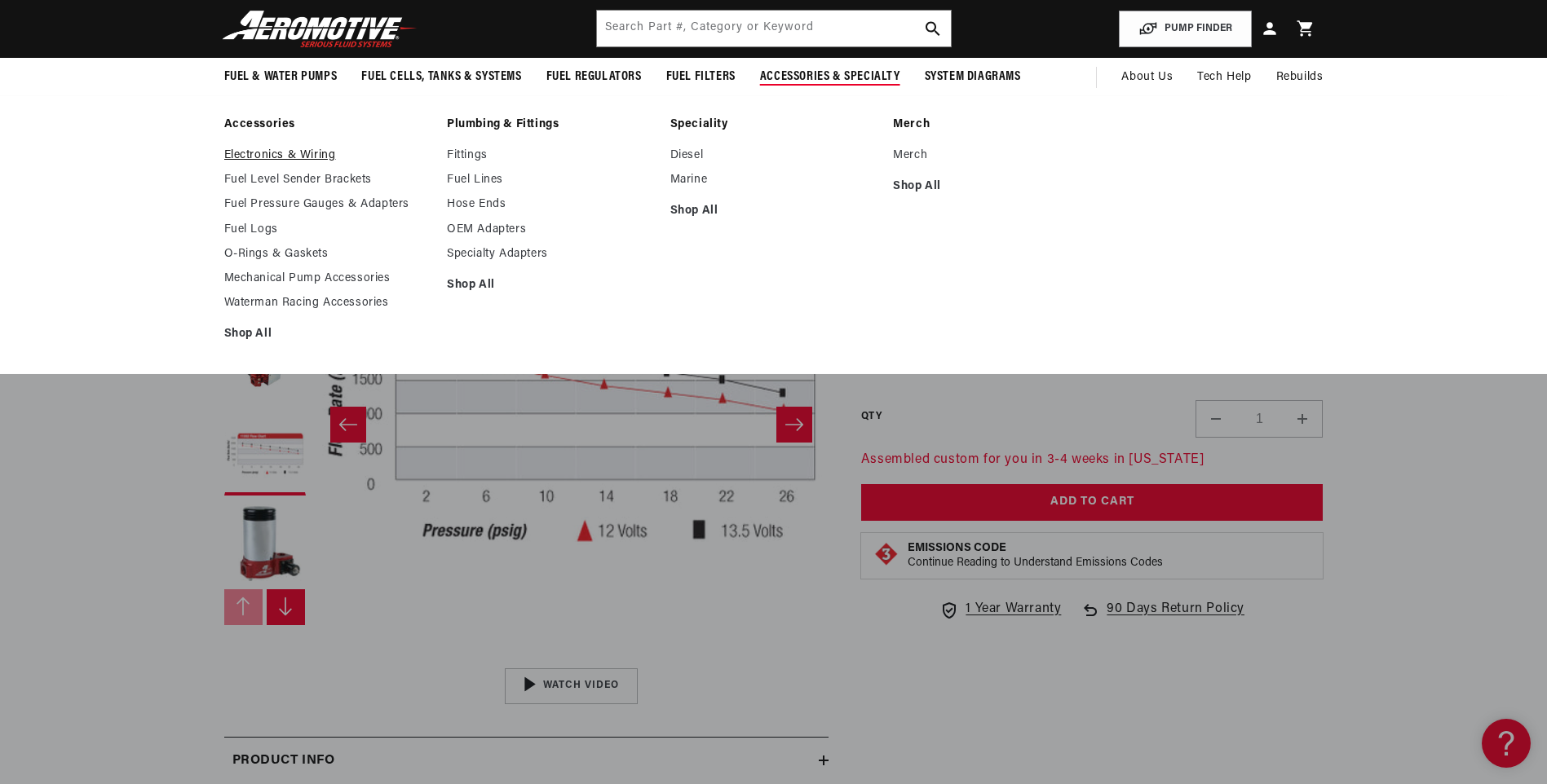
click at [293, 155] on link "Electronics & Wiring" at bounding box center [328, 156] width 207 height 15
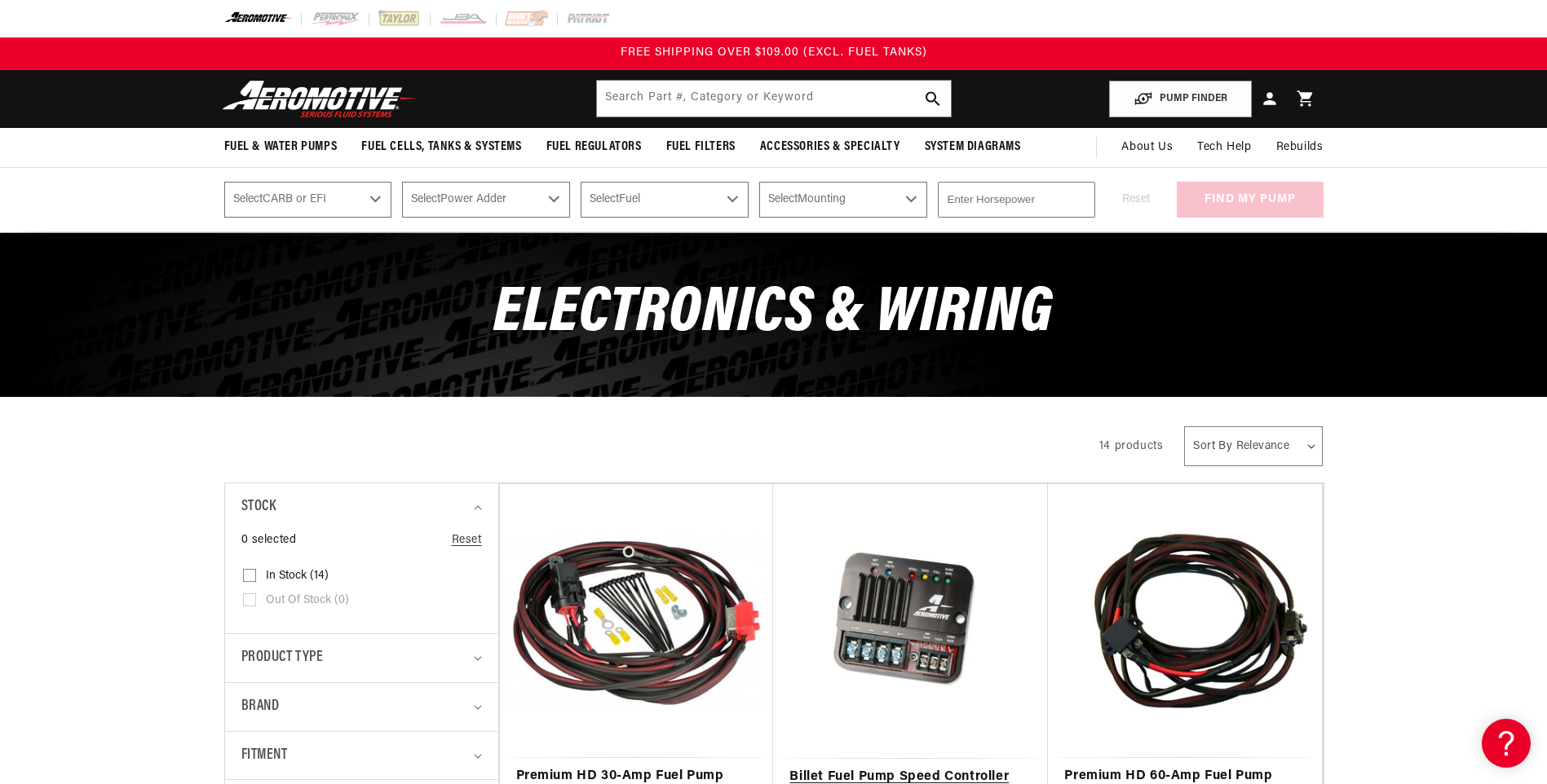
scroll to position [326, 0]
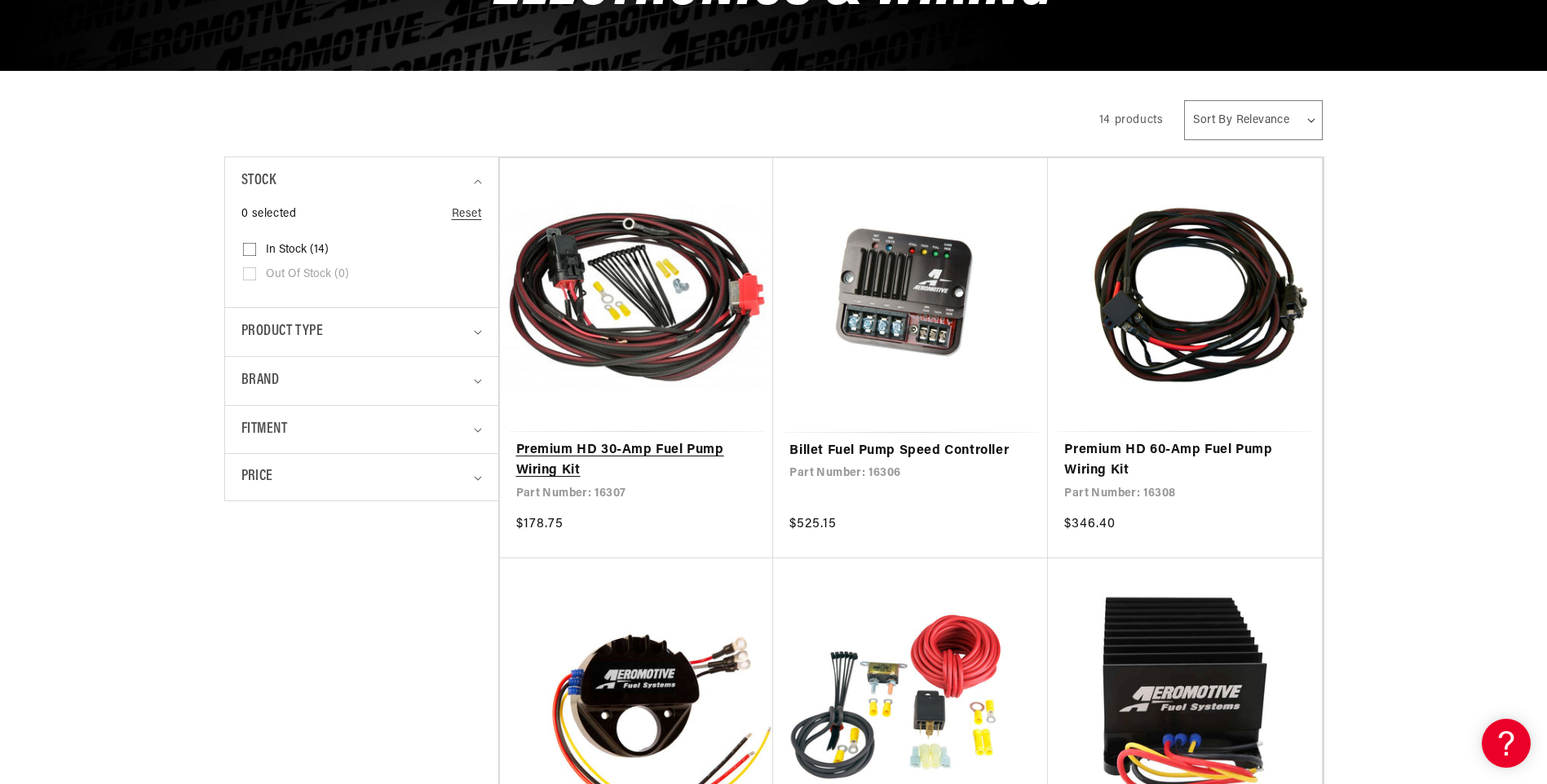
click at [623, 440] on link "Premium HD 30-Amp Fuel Pump Wiring Kit" at bounding box center [636, 461] width 242 height 41
